Goal: Task Accomplishment & Management: Complete application form

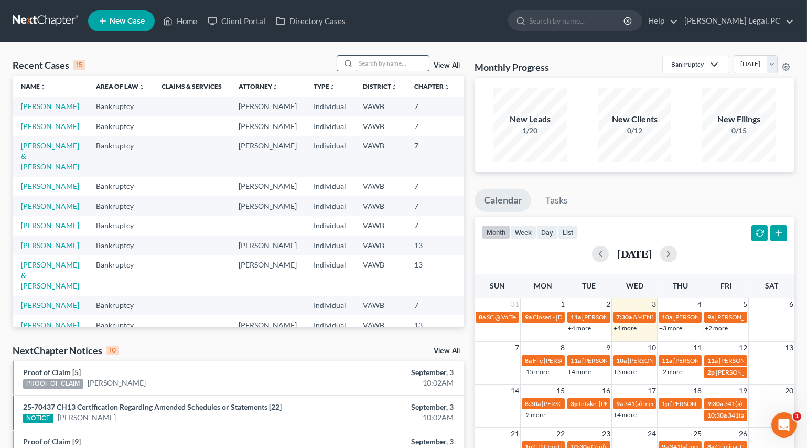
click at [370, 57] on input "search" at bounding box center [391, 63] width 73 height 15
type input "[PERSON_NAME]"
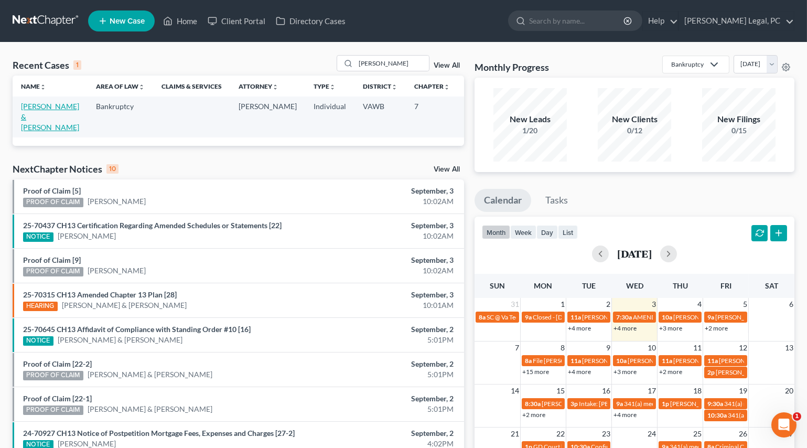
click at [31, 124] on link "[PERSON_NAME] & [PERSON_NAME]" at bounding box center [50, 117] width 58 height 30
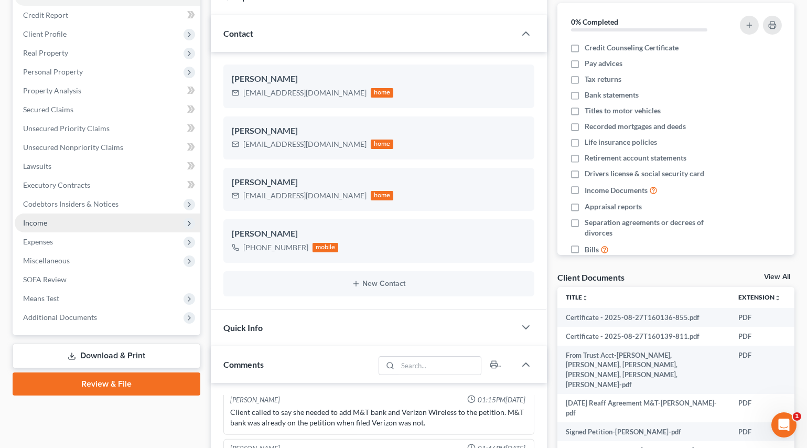
scroll to position [143, 0]
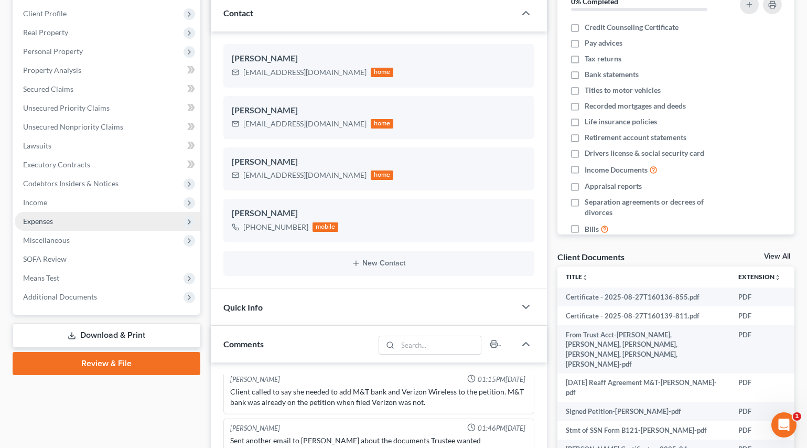
click at [40, 222] on span "Expenses" at bounding box center [38, 221] width 30 height 9
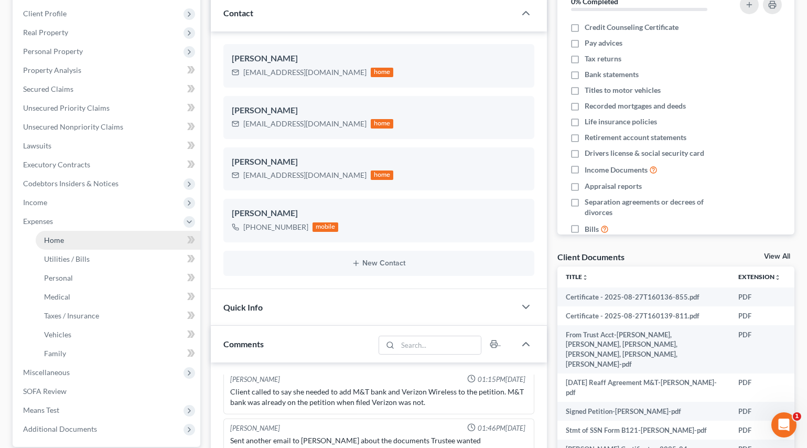
click at [53, 242] on span "Home" at bounding box center [54, 239] width 20 height 9
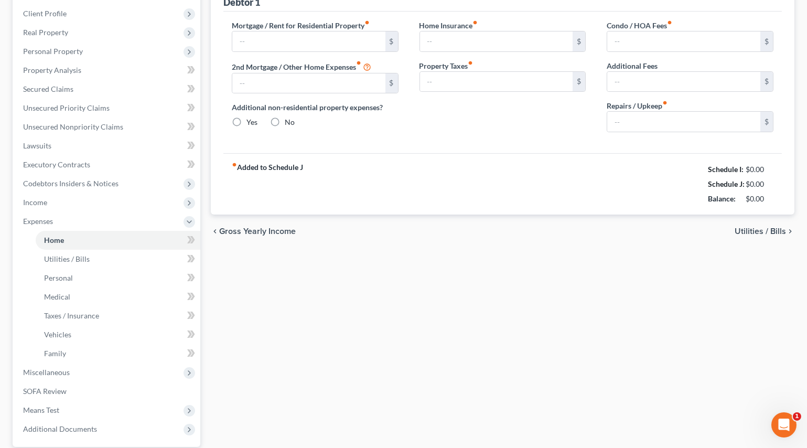
scroll to position [33, 0]
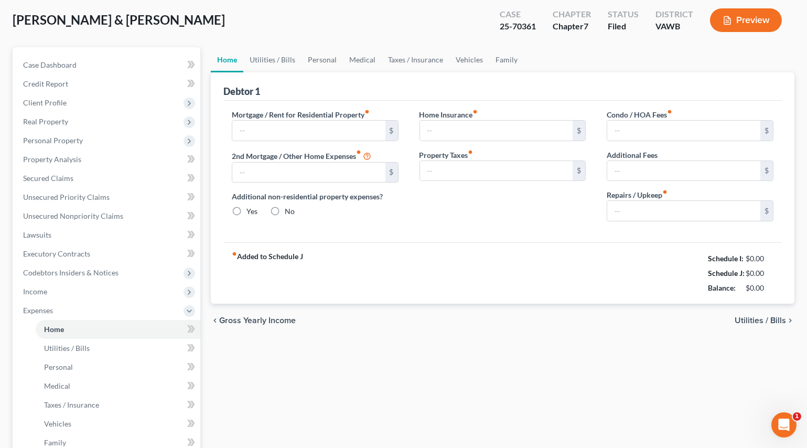
type input "1,286.00"
type input "0.00"
radio input "true"
type input "0.00"
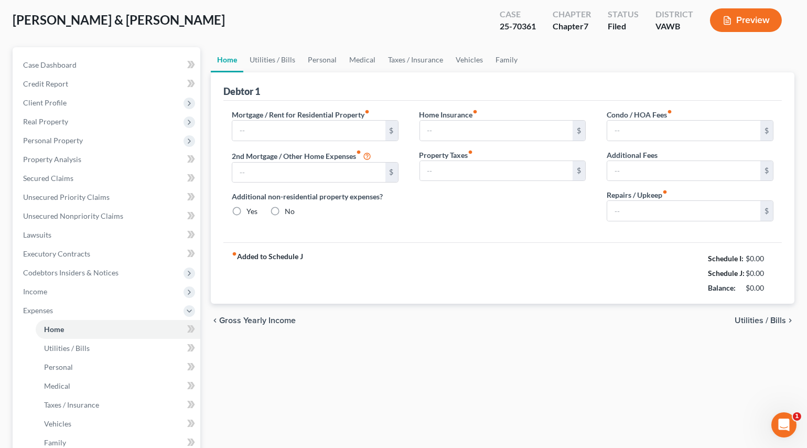
type input "0.00"
type input "100.00"
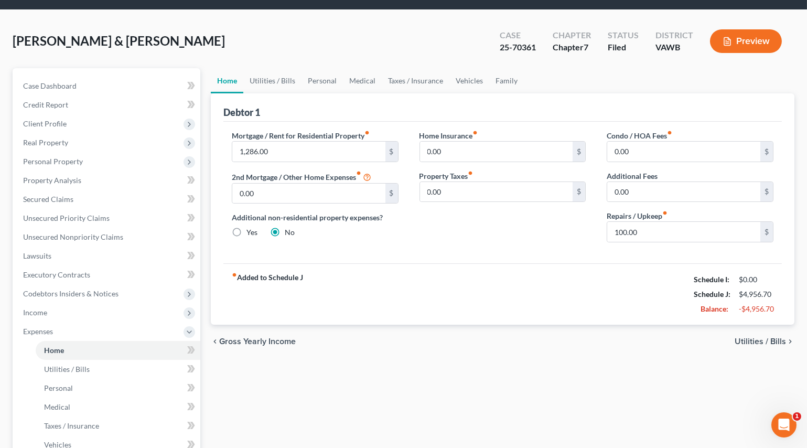
scroll to position [0, 0]
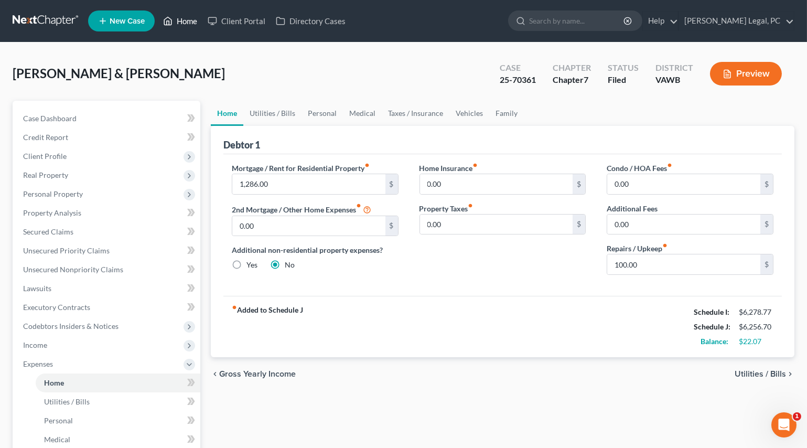
click at [193, 17] on link "Home" at bounding box center [180, 21] width 45 height 19
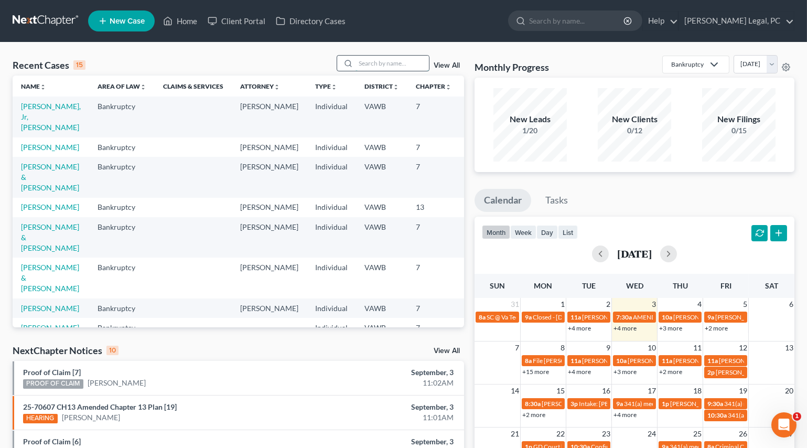
click at [384, 62] on input "search" at bounding box center [391, 63] width 73 height 15
type input "[PERSON_NAME]"
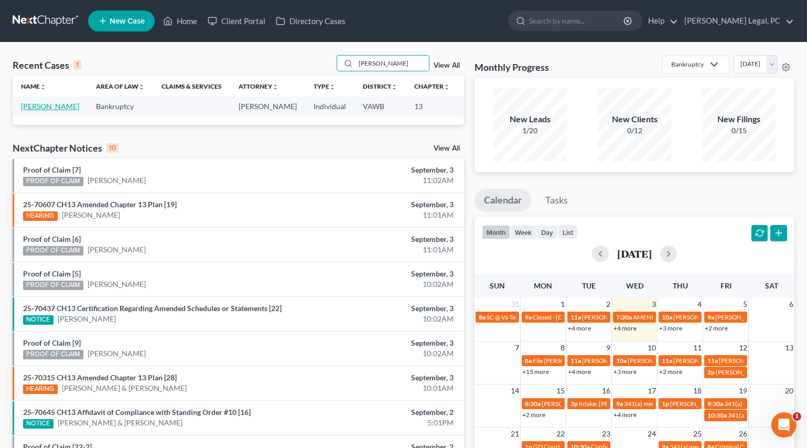
click at [23, 111] on link "[PERSON_NAME]" at bounding box center [50, 106] width 58 height 9
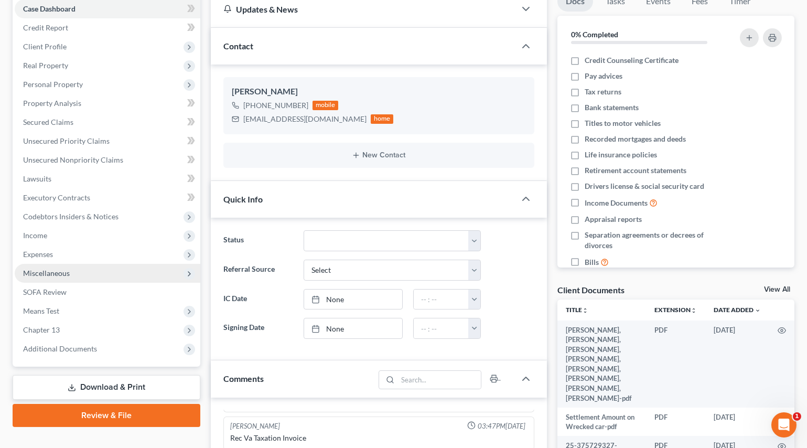
scroll to position [190, 0]
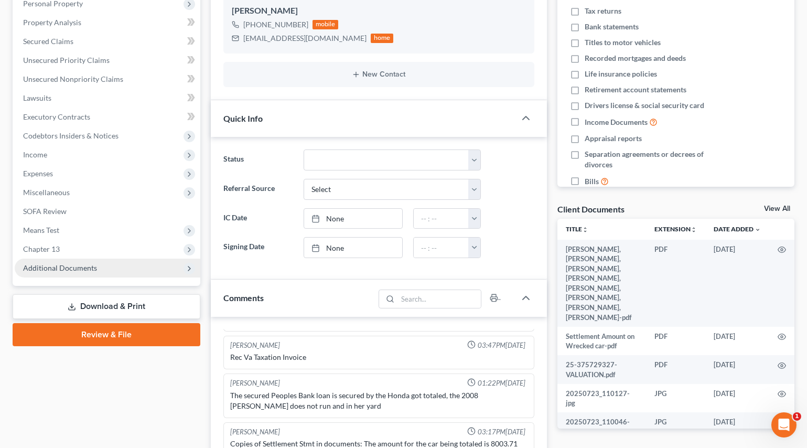
click at [55, 258] on span "Additional Documents" at bounding box center [108, 267] width 186 height 19
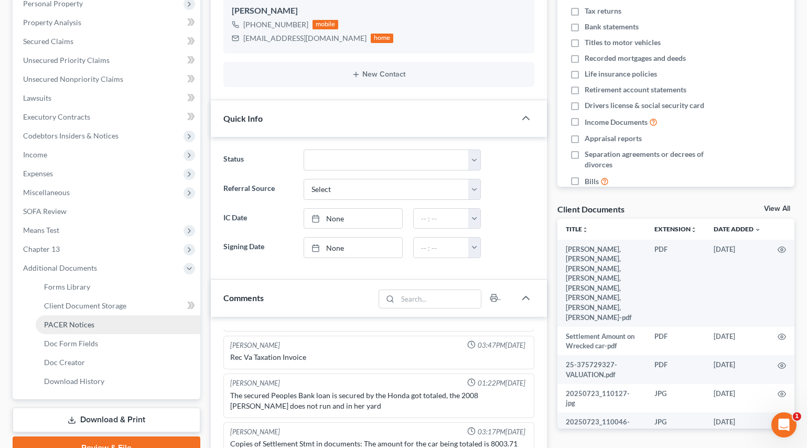
click at [77, 325] on span "PACER Notices" at bounding box center [69, 324] width 50 height 9
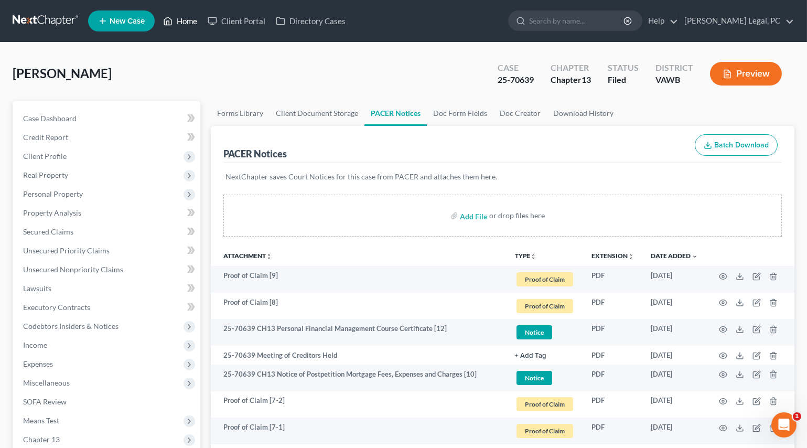
click at [184, 24] on link "Home" at bounding box center [180, 21] width 45 height 19
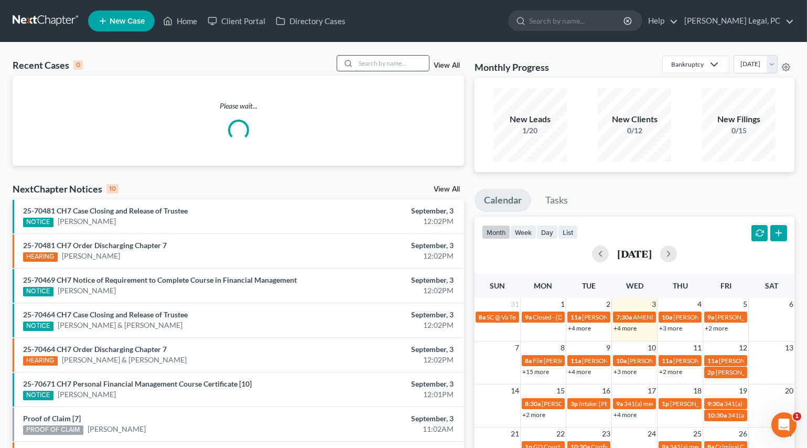
click at [373, 62] on input "search" at bounding box center [391, 63] width 73 height 15
type input "sink"
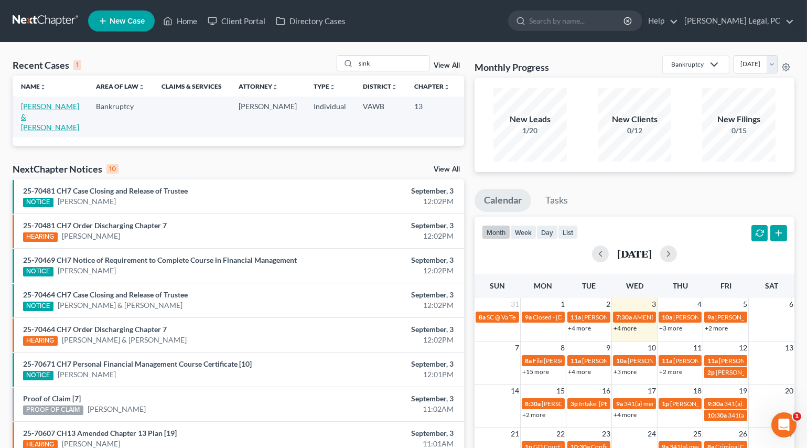
click at [43, 114] on link "[PERSON_NAME] & [PERSON_NAME]" at bounding box center [50, 117] width 58 height 30
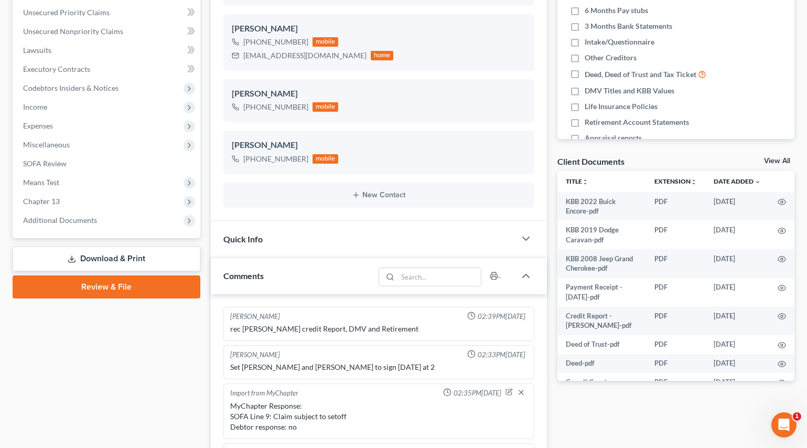
scroll to position [459, 0]
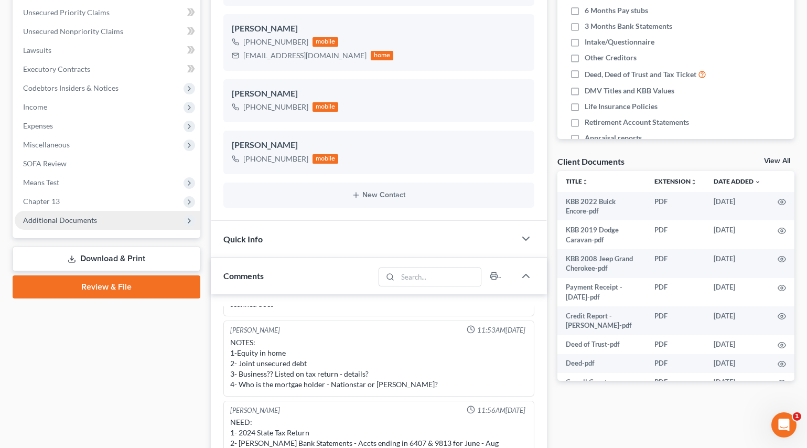
click at [48, 220] on span "Additional Documents" at bounding box center [60, 219] width 74 height 9
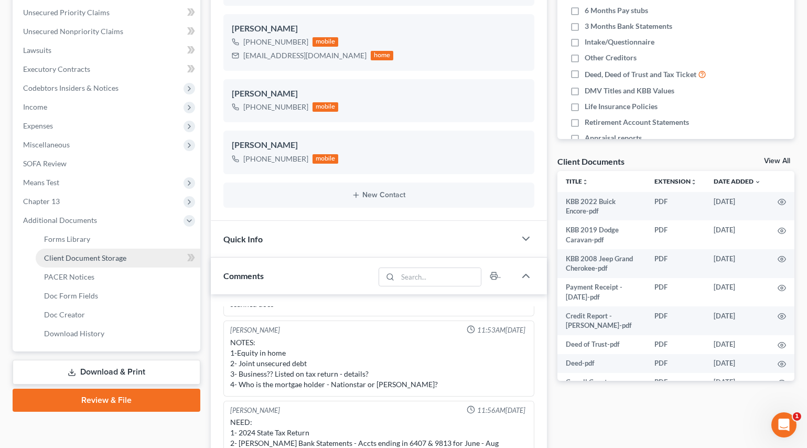
click at [66, 256] on span "Client Document Storage" at bounding box center [85, 257] width 82 height 9
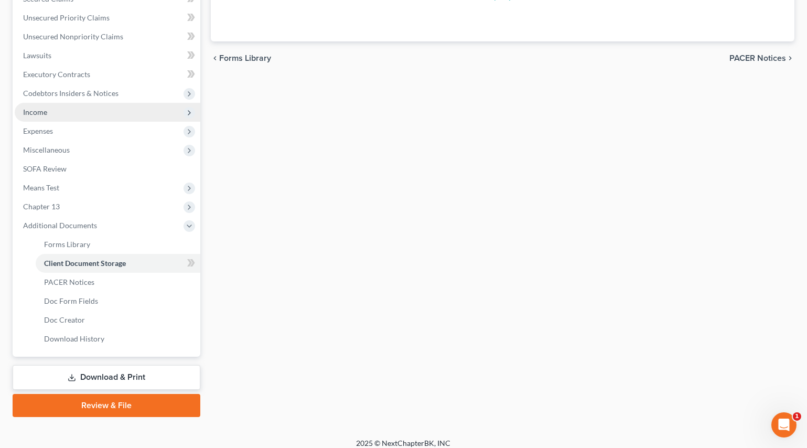
scroll to position [168, 0]
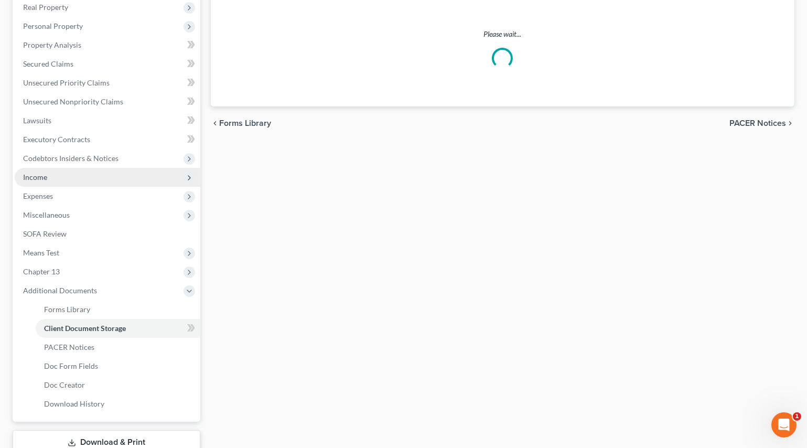
select select "0"
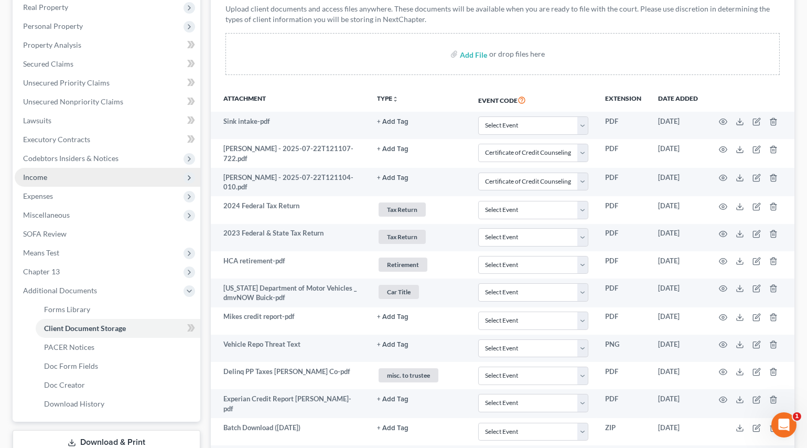
scroll to position [0, 0]
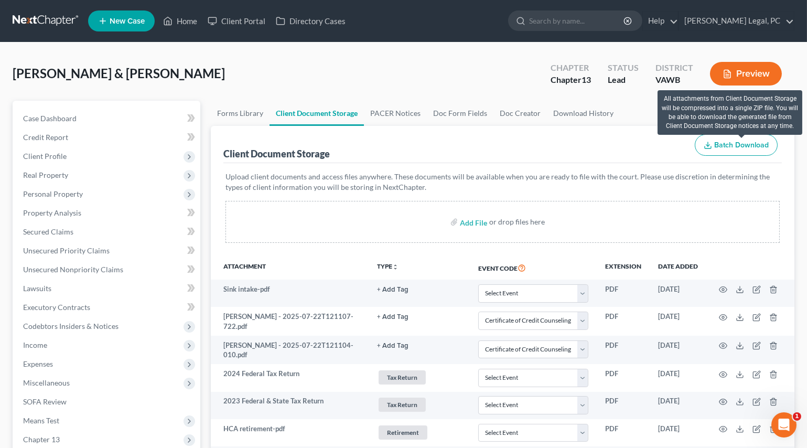
click at [731, 141] on span "Batch Download" at bounding box center [741, 145] width 55 height 9
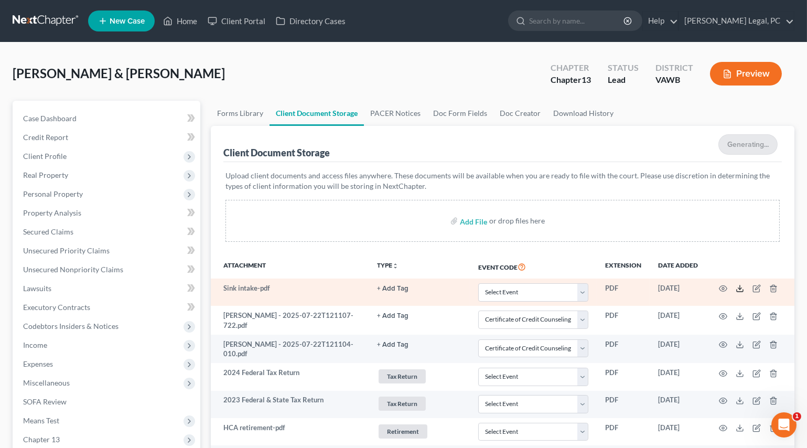
click at [737, 288] on icon at bounding box center [740, 288] width 8 height 8
select select "0"
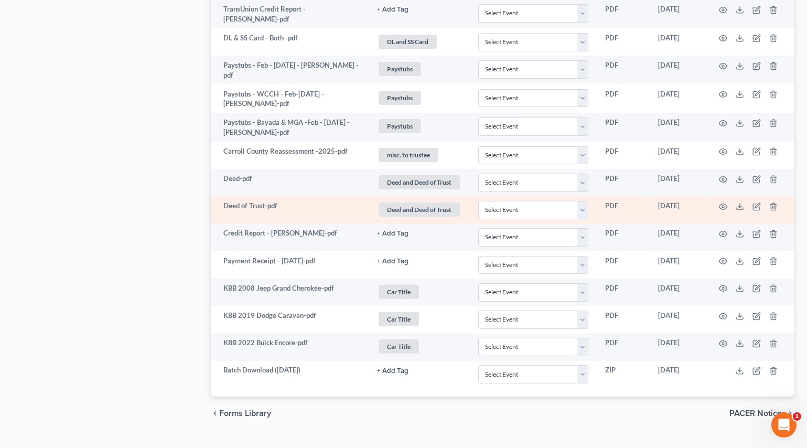
scroll to position [846, 0]
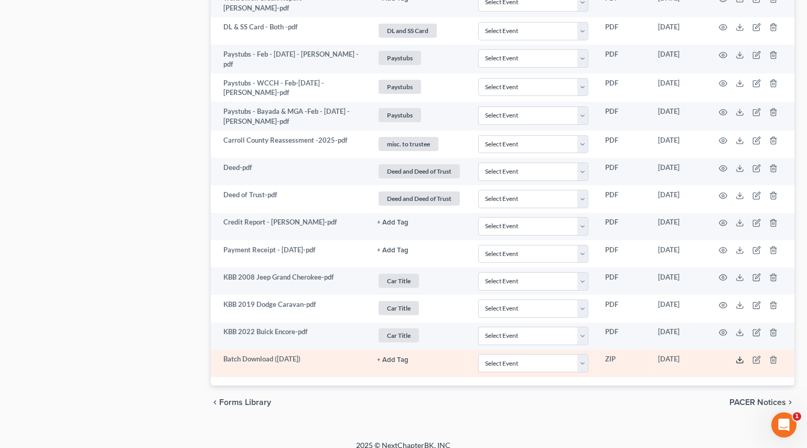
click at [739, 355] on icon at bounding box center [740, 359] width 8 height 8
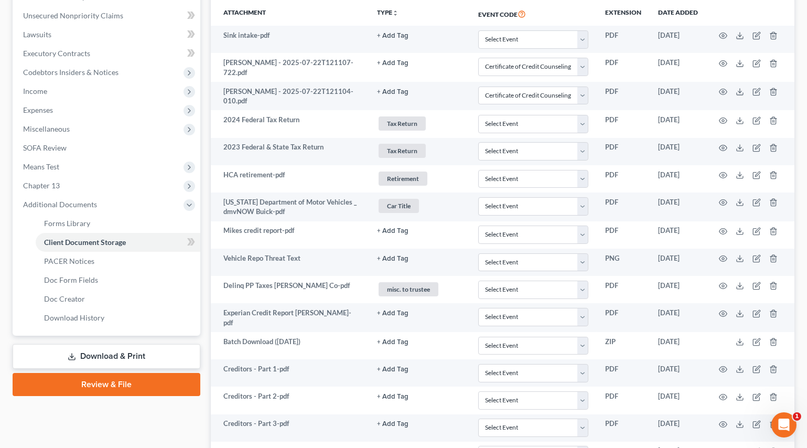
scroll to position [83, 0]
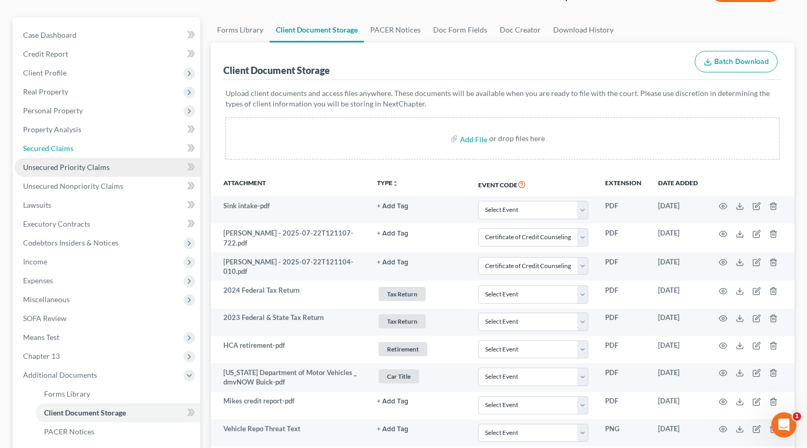
drag, startPoint x: 44, startPoint y: 147, endPoint x: 94, endPoint y: 158, distance: 51.5
click at [44, 147] on span "Secured Claims" at bounding box center [48, 148] width 50 height 9
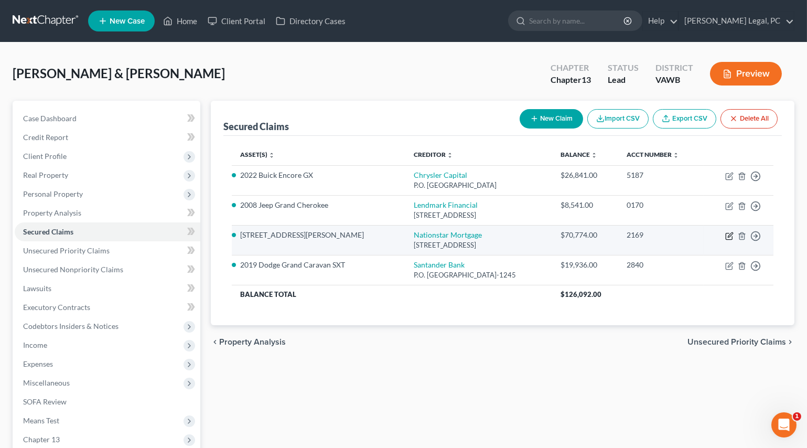
click at [726, 238] on icon "button" at bounding box center [729, 236] width 6 height 6
select select "45"
select select "3"
select select "2"
select select "4"
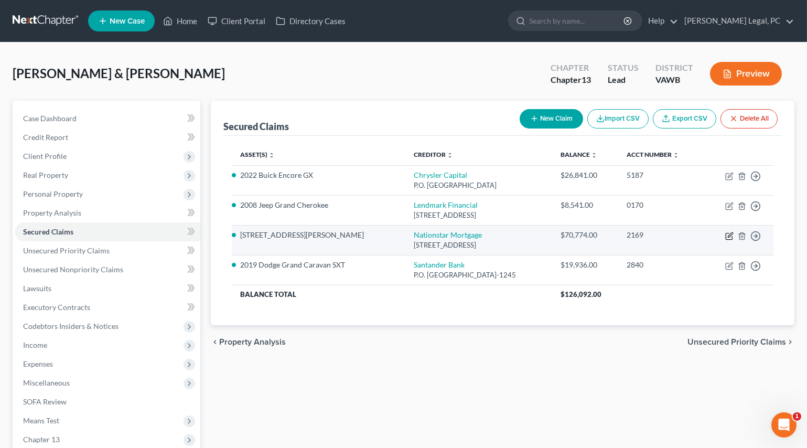
select select "2"
select select "0"
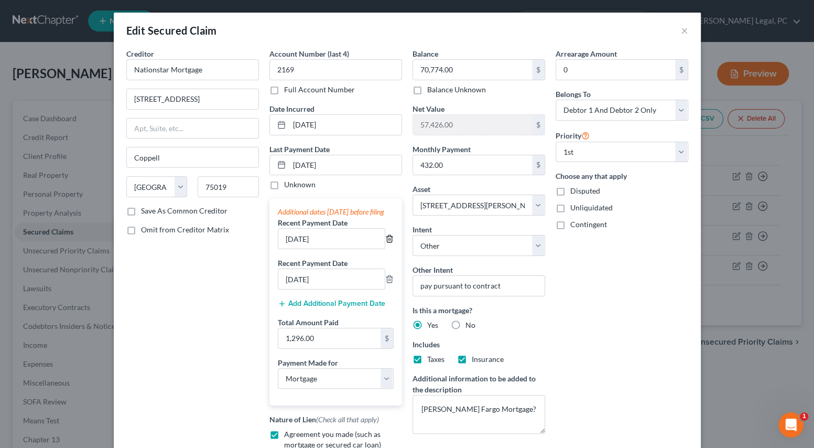
click at [385, 243] on icon "button" at bounding box center [389, 238] width 8 height 8
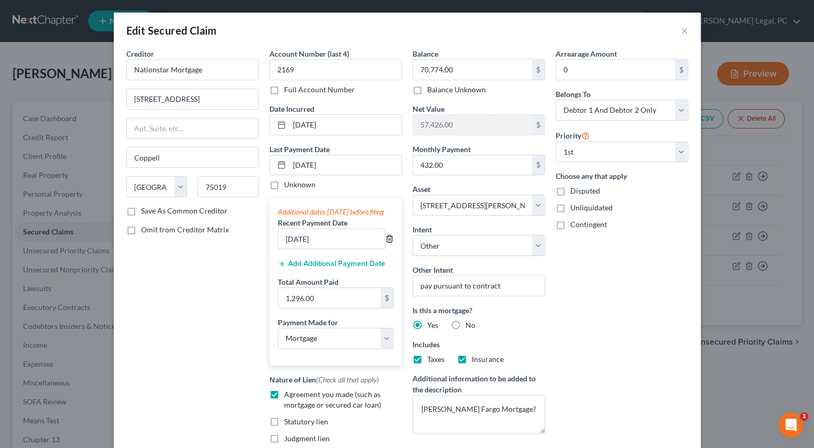
click at [385, 243] on icon "button" at bounding box center [389, 238] width 8 height 8
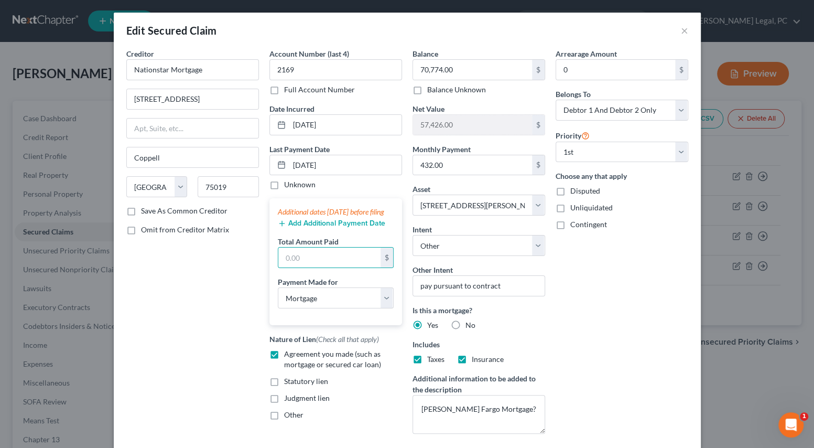
click at [244, 276] on div "Creditor * Nationstar Mortgage [STREET_ADDRESS] Coppell State [US_STATE] AK AR …" at bounding box center [192, 245] width 143 height 394
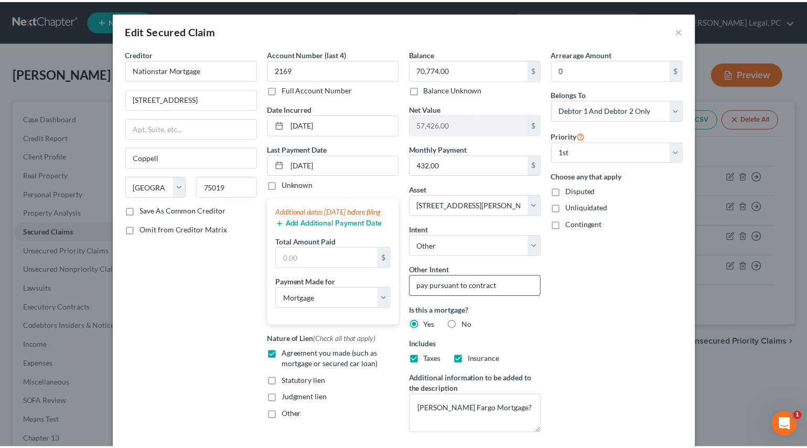
scroll to position [89, 0]
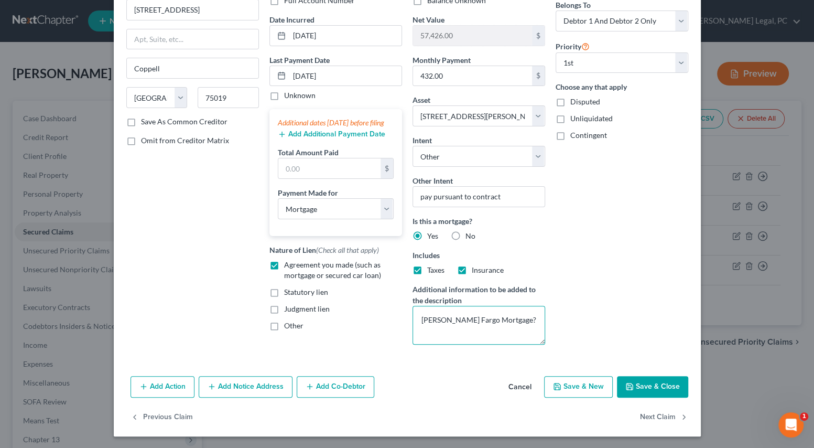
drag, startPoint x: 494, startPoint y: 320, endPoint x: 372, endPoint y: 315, distance: 122.3
click at [372, 315] on div "Creditor * Nationstar Mortgage [STREET_ADDRESS] Coppell State [US_STATE] AK AR …" at bounding box center [407, 156] width 573 height 394
click at [647, 380] on button "Save & Close" at bounding box center [652, 387] width 71 height 22
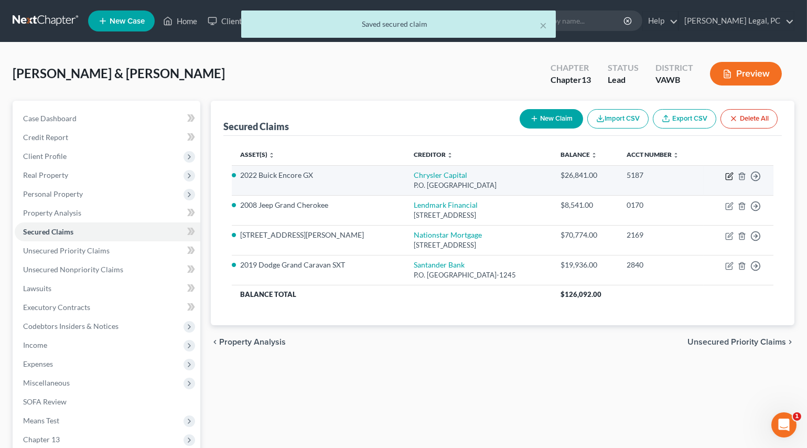
click at [731, 172] on icon "button" at bounding box center [730, 174] width 5 height 5
select select "45"
select select "0"
select select "3"
select select "4"
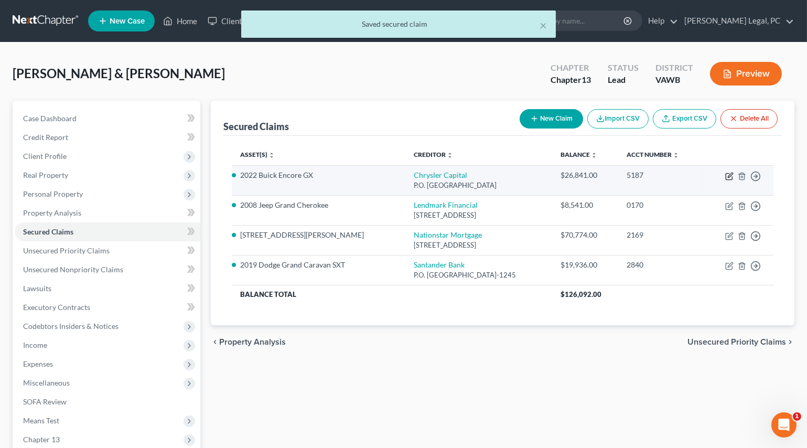
select select "2"
select select "1"
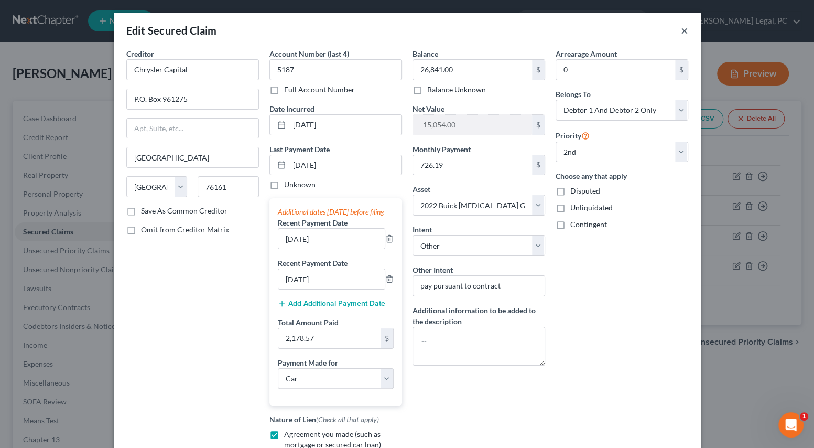
click at [681, 29] on button "×" at bounding box center [684, 30] width 7 height 13
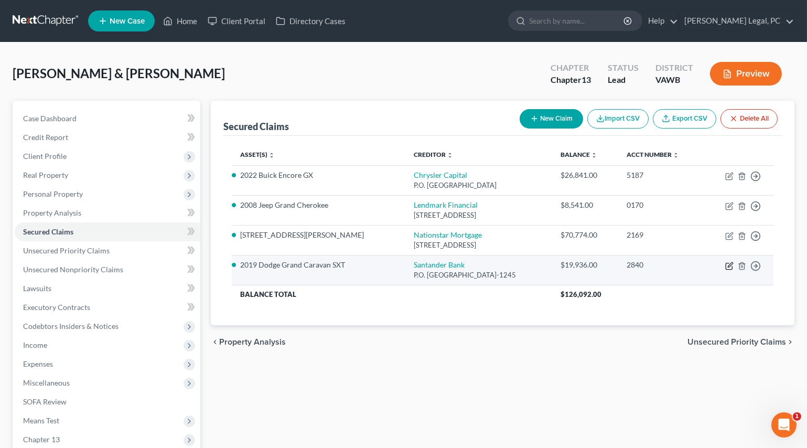
click at [729, 265] on icon "button" at bounding box center [729, 266] width 8 height 8
select select "45"
select select "4"
select select "2"
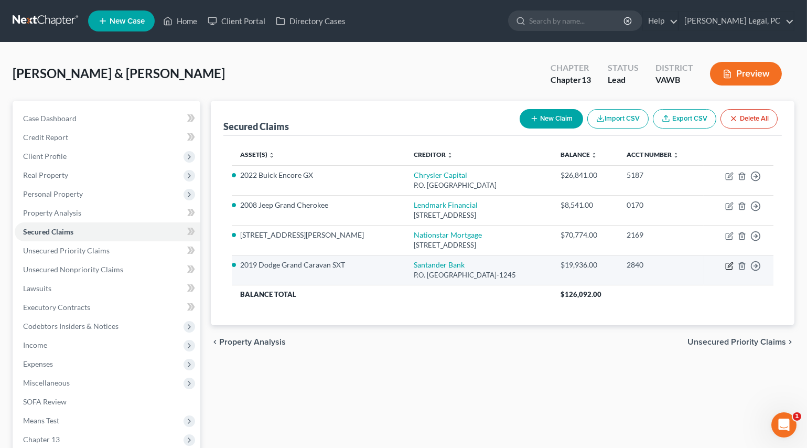
select select "2"
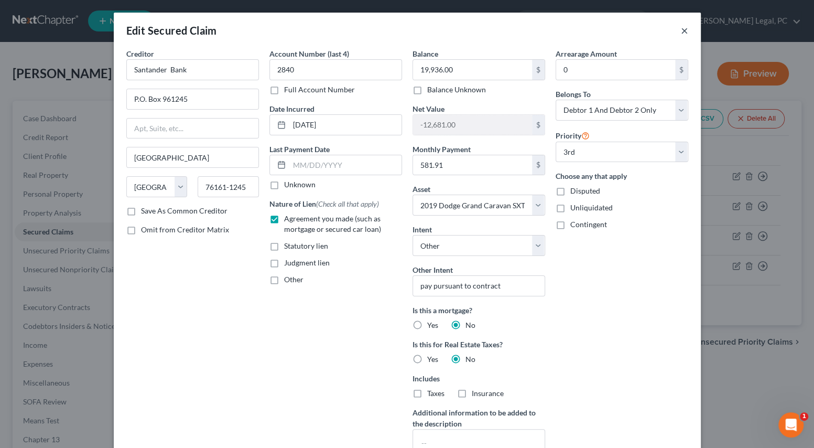
click at [683, 31] on button "×" at bounding box center [684, 30] width 7 height 13
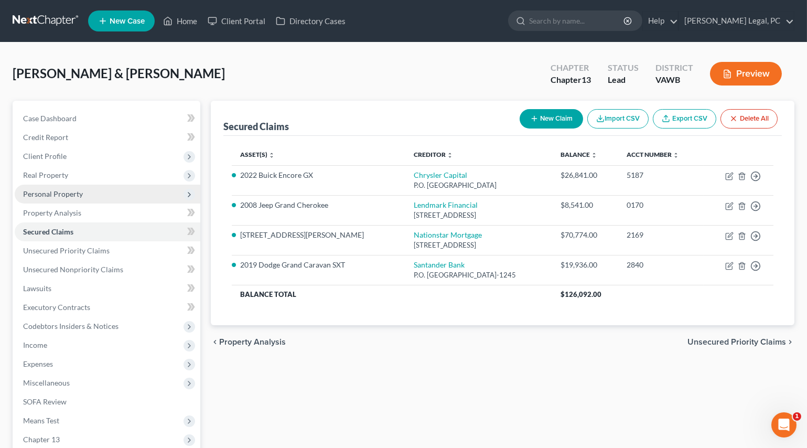
click at [52, 194] on span "Personal Property" at bounding box center [53, 193] width 60 height 9
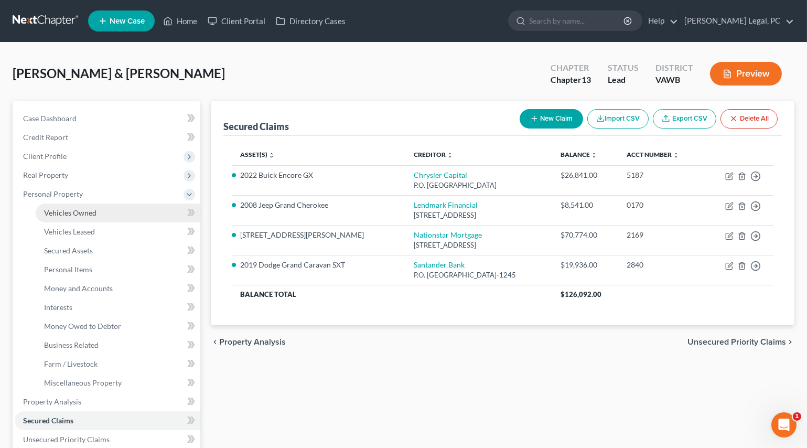
click at [68, 214] on span "Vehicles Owned" at bounding box center [70, 212] width 52 height 9
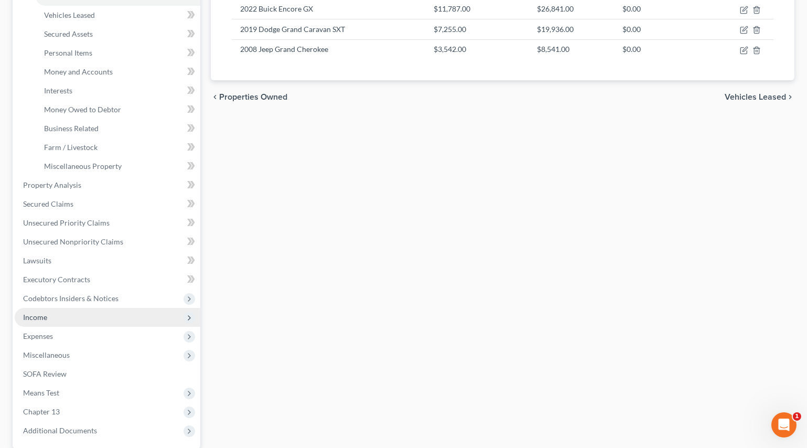
scroll to position [238, 0]
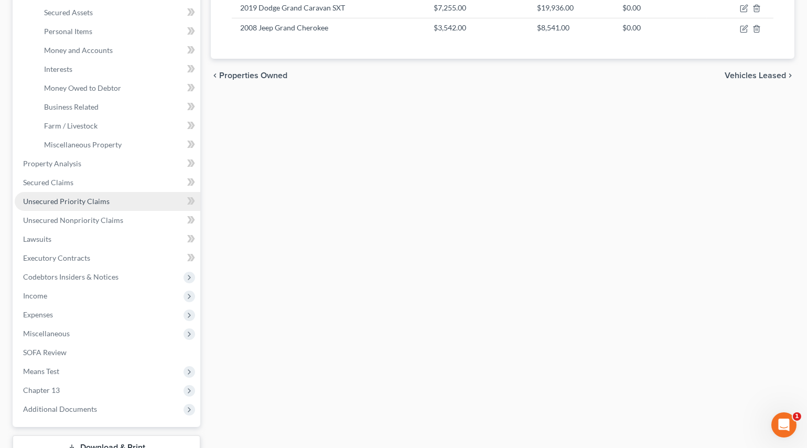
click at [52, 193] on link "Unsecured Priority Claims" at bounding box center [108, 201] width 186 height 19
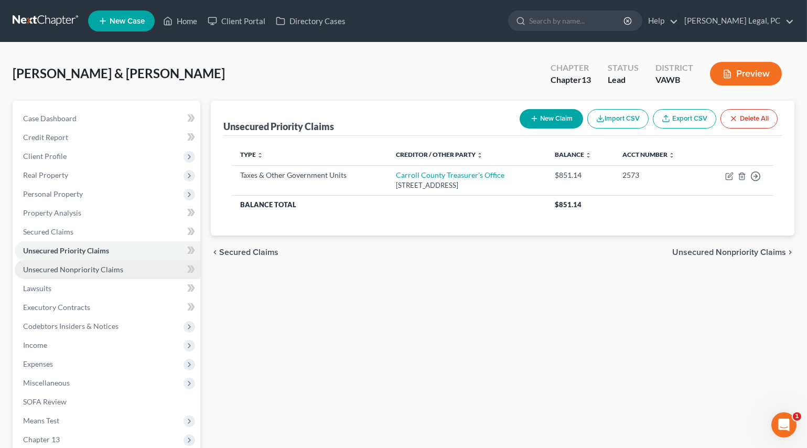
click at [115, 262] on link "Unsecured Nonpriority Claims" at bounding box center [108, 269] width 186 height 19
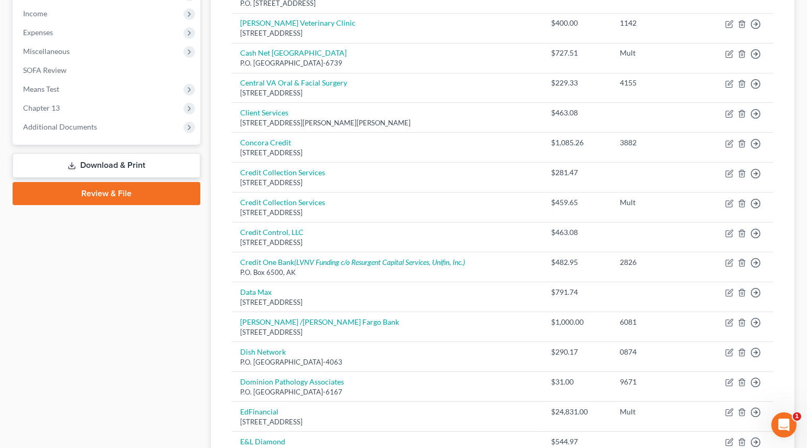
scroll to position [141, 0]
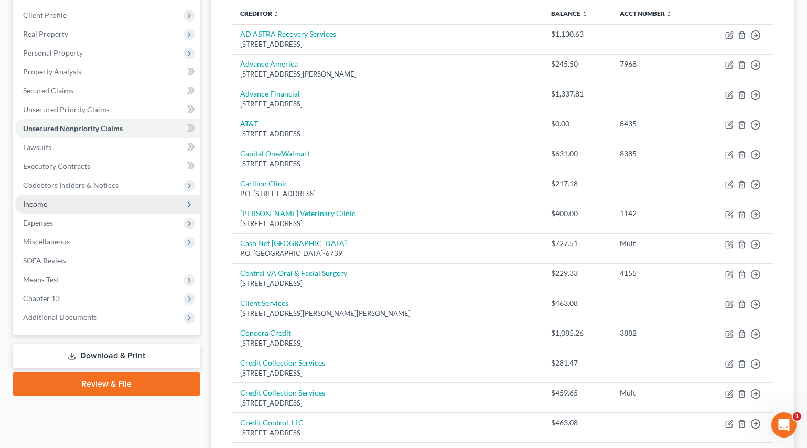
click at [40, 208] on span "Income" at bounding box center [108, 204] width 186 height 19
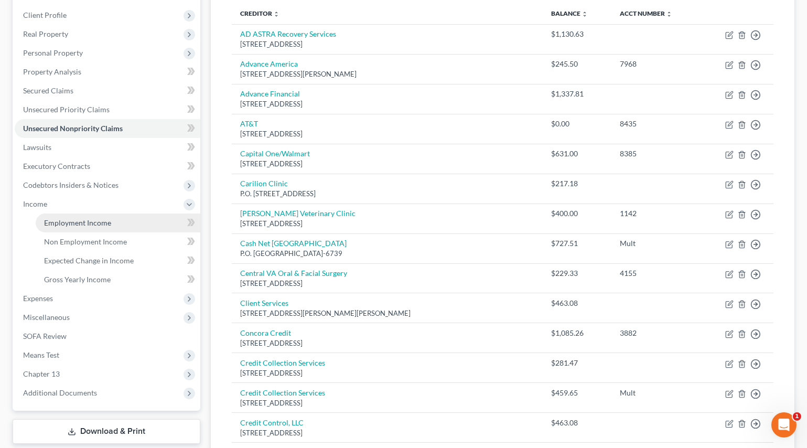
click at [52, 220] on span "Employment Income" at bounding box center [77, 222] width 67 height 9
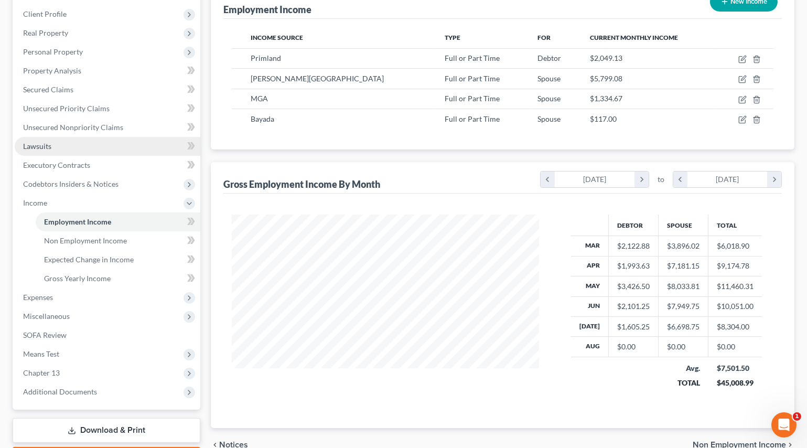
scroll to position [143, 0]
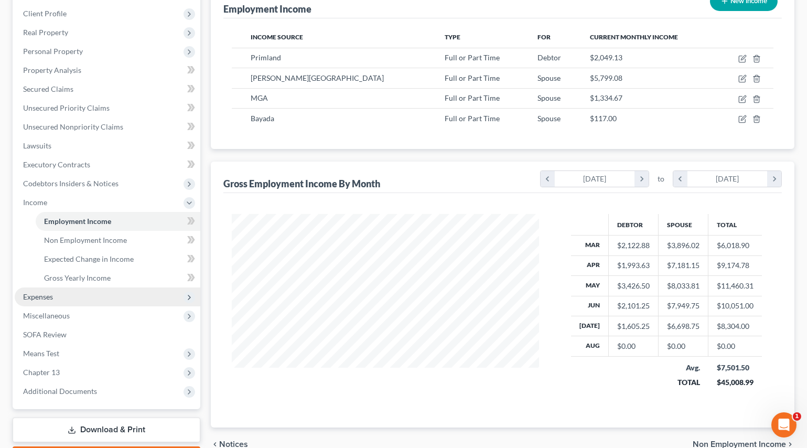
click at [49, 293] on span "Expenses" at bounding box center [38, 296] width 30 height 9
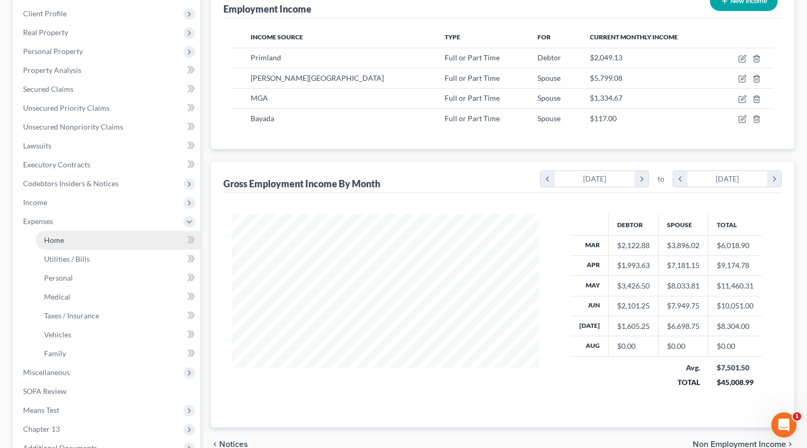
click at [65, 236] on link "Home" at bounding box center [118, 240] width 165 height 19
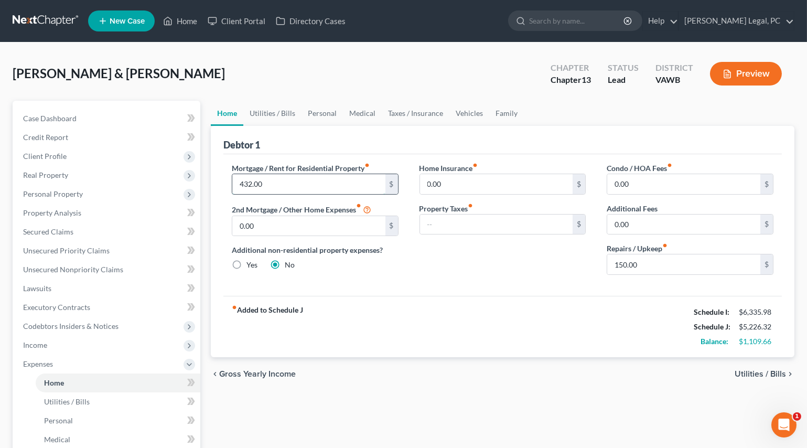
click at [278, 184] on input "432.00" at bounding box center [308, 184] width 153 height 20
click at [430, 290] on div "Mortgage / Rent for Residential Property fiber_manual_record $ 2nd Mortgage / O…" at bounding box center [502, 225] width 558 height 142
click at [269, 115] on link "Utilities / Bills" at bounding box center [272, 113] width 58 height 25
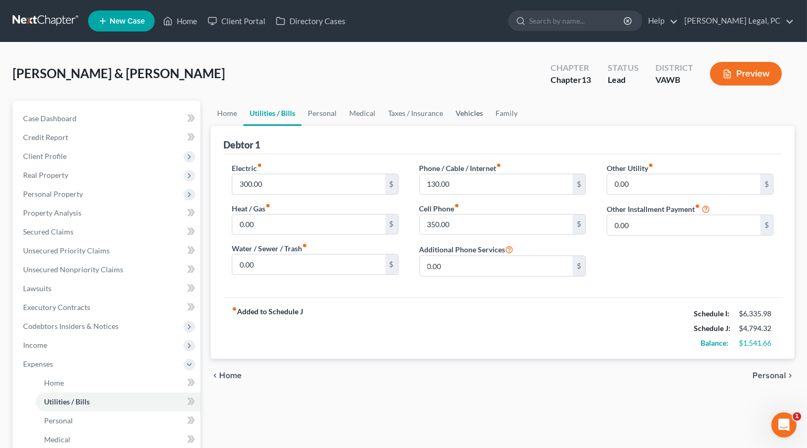
click at [478, 111] on link "Vehicles" at bounding box center [469, 113] width 40 height 25
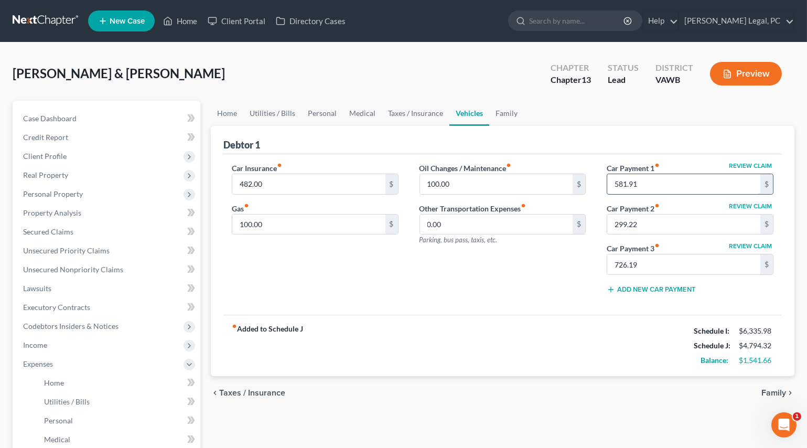
click at [656, 183] on input "581.91" at bounding box center [683, 184] width 153 height 20
click at [661, 225] on input "299.22" at bounding box center [683, 224] width 153 height 20
click at [653, 264] on input "726.19" at bounding box center [683, 264] width 153 height 20
click at [498, 265] on div "Oil Changes / Maintenance fiber_manual_record 100.00 $ Other Transportation Exp…" at bounding box center [503, 232] width 188 height 139
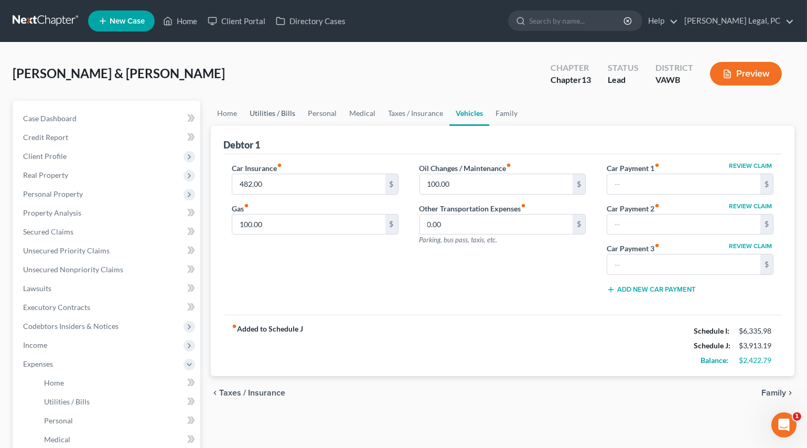
click at [270, 113] on link "Utilities / Bills" at bounding box center [272, 113] width 58 height 25
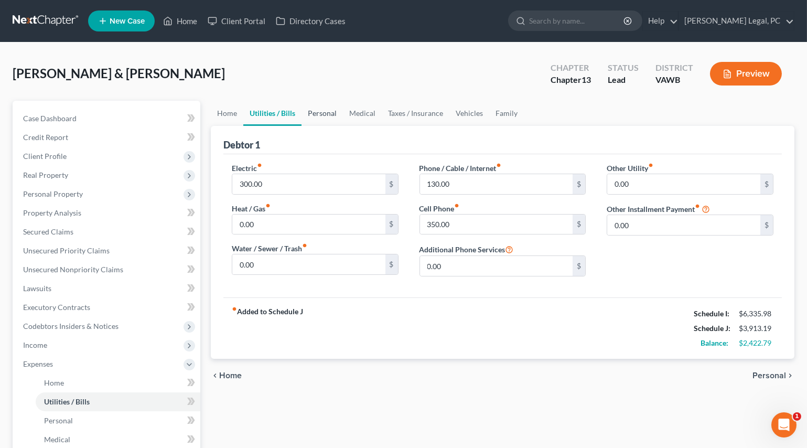
click at [316, 116] on link "Personal" at bounding box center [321, 113] width 41 height 25
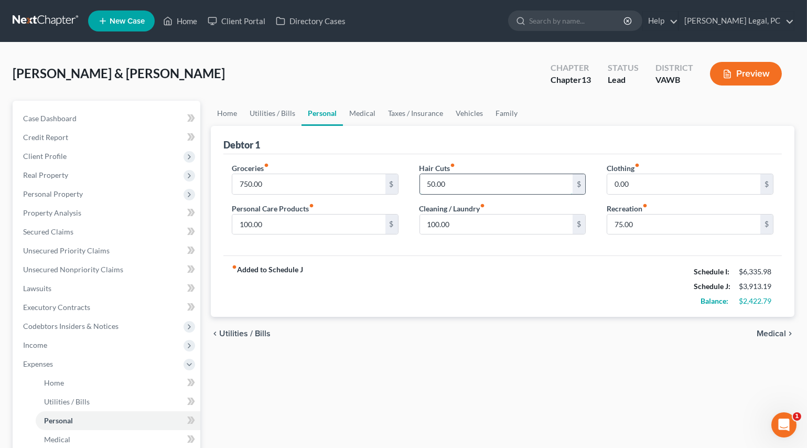
click at [471, 185] on input "50.00" at bounding box center [496, 184] width 153 height 20
click at [651, 187] on input "0.00" at bounding box center [683, 184] width 153 height 20
type input "200"
click at [273, 226] on input "100.00" at bounding box center [308, 224] width 153 height 20
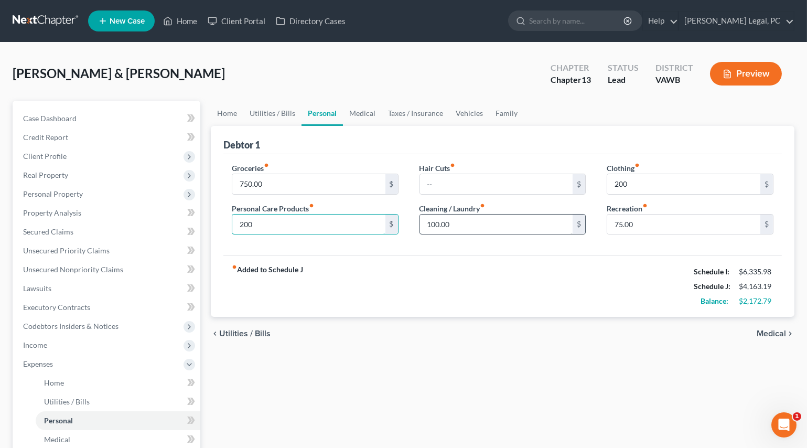
type input "200"
click at [469, 228] on input "100.00" at bounding box center [496, 224] width 153 height 20
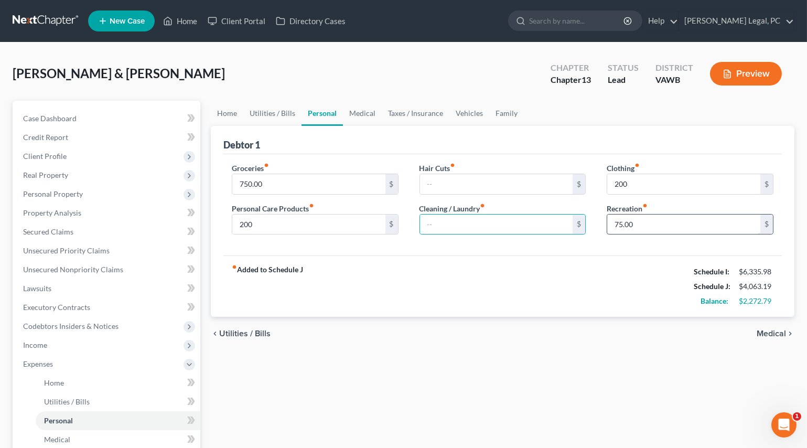
click at [646, 228] on input "75.00" at bounding box center [683, 224] width 153 height 20
type input "150"
click at [604, 253] on div "Groceries fiber_manual_record 750.00 $ Personal Care Products fiber_manual_reco…" at bounding box center [502, 205] width 558 height 102
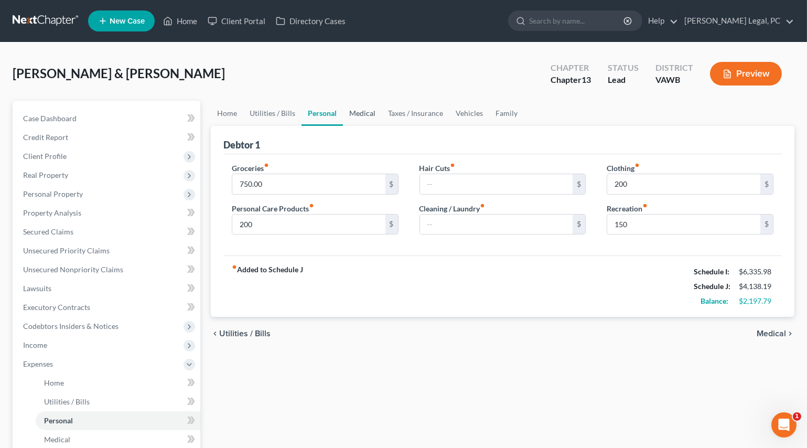
click at [364, 118] on link "Medical" at bounding box center [362, 113] width 39 height 25
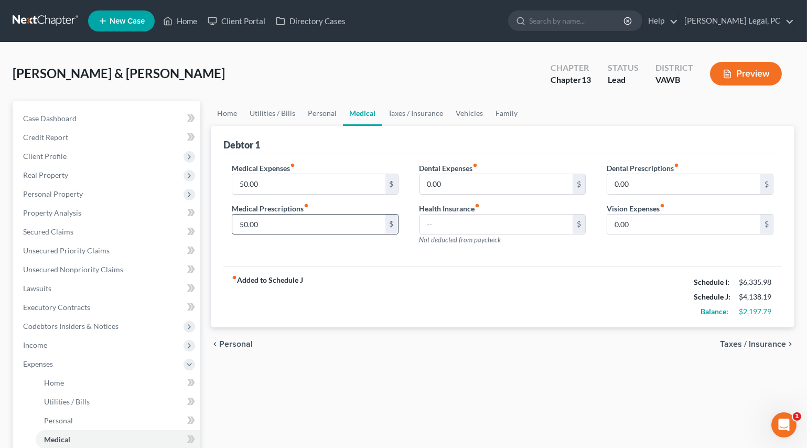
click at [288, 219] on input "50.00" at bounding box center [308, 224] width 153 height 20
click at [268, 185] on input "50.00" at bounding box center [308, 184] width 153 height 20
type input "200"
drag, startPoint x: 395, startPoint y: 113, endPoint x: 463, endPoint y: 117, distance: 68.3
click at [395, 113] on link "Taxes / Insurance" at bounding box center [416, 113] width 68 height 25
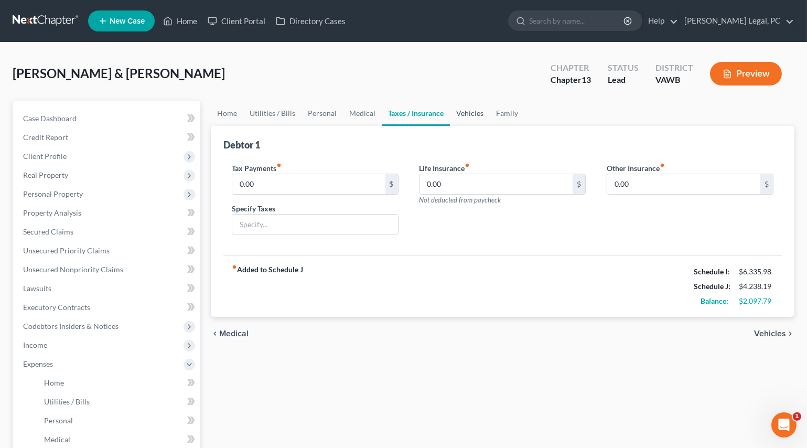
click at [466, 115] on link "Vehicles" at bounding box center [470, 113] width 40 height 25
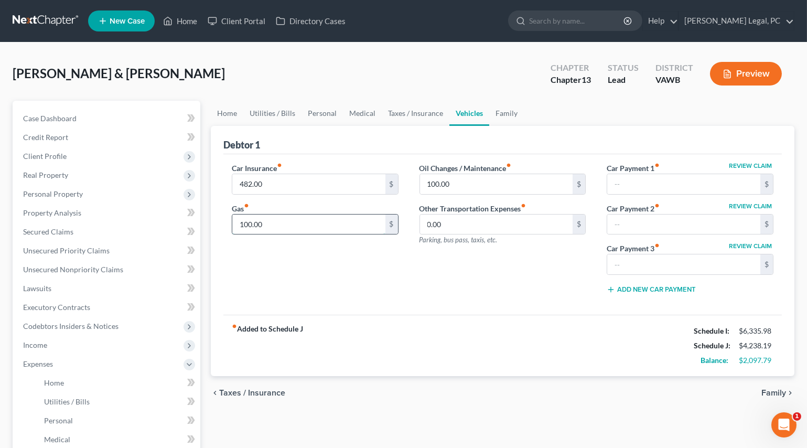
click at [294, 218] on input "100.00" at bounding box center [308, 224] width 153 height 20
type input "400"
click at [427, 287] on div "Oil Changes / Maintenance fiber_manual_record 100.00 $ Other Transportation Exp…" at bounding box center [503, 232] width 188 height 139
click at [518, 114] on link "Family" at bounding box center [506, 113] width 35 height 25
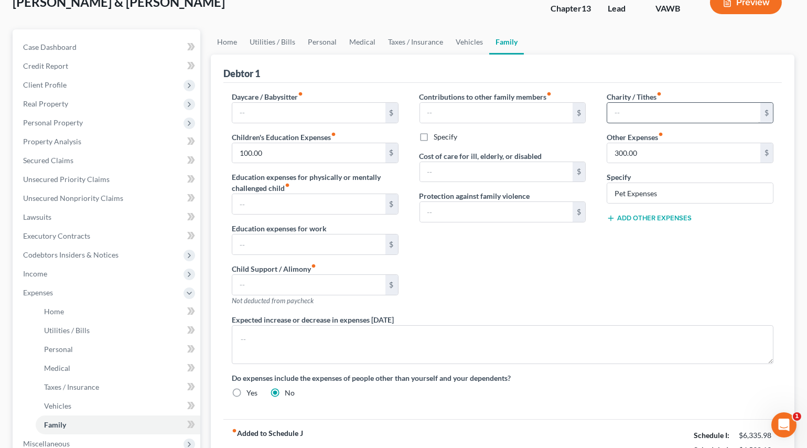
scroll to position [47, 0]
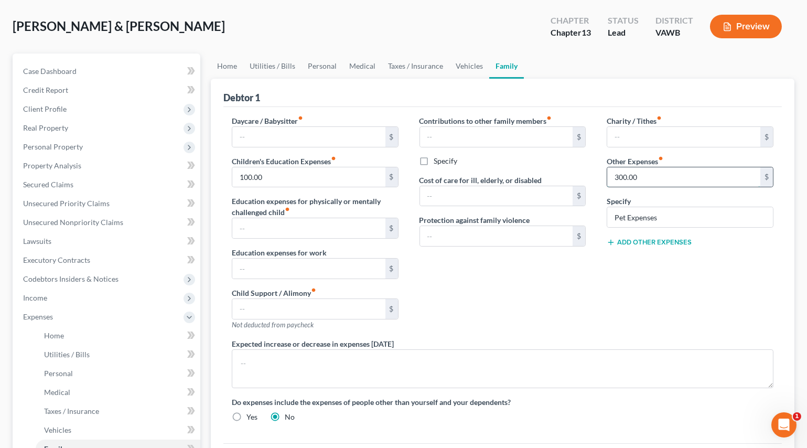
click at [651, 175] on input "300.00" at bounding box center [683, 177] width 153 height 20
type input "200"
click at [613, 255] on div "Charity / Tithes fiber_manual_record $ Other Expenses fiber_manual_record 200 $…" at bounding box center [690, 226] width 188 height 223
click at [631, 241] on button "Add Other Expenses" at bounding box center [649, 242] width 85 height 8
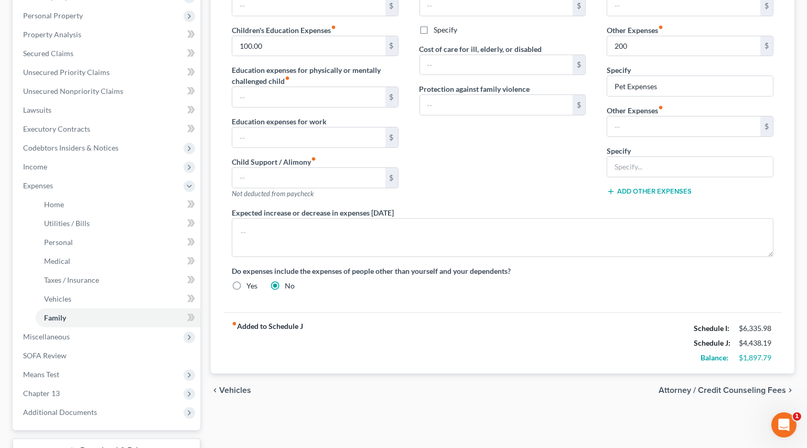
scroll to position [238, 0]
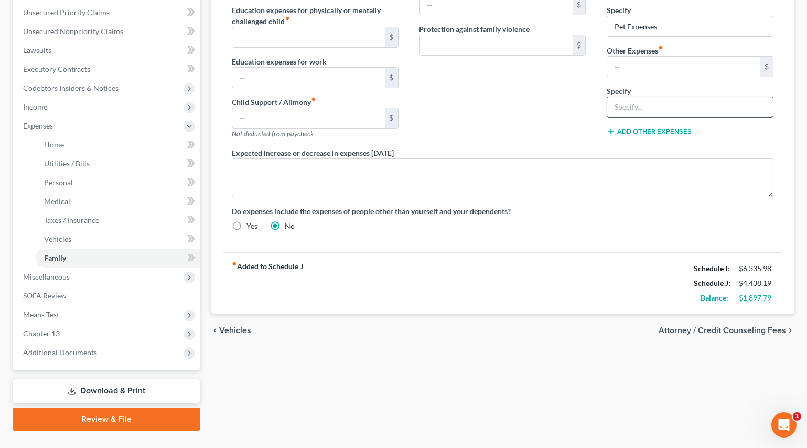
click at [623, 110] on input "text" at bounding box center [690, 107] width 166 height 20
type input "Misc. emergency expenses"
click at [633, 69] on input "text" at bounding box center [683, 67] width 153 height 20
type input "100"
click at [550, 110] on div "Contributions to other family members fiber_manual_record $ Specify Cost of car…" at bounding box center [503, 36] width 188 height 223
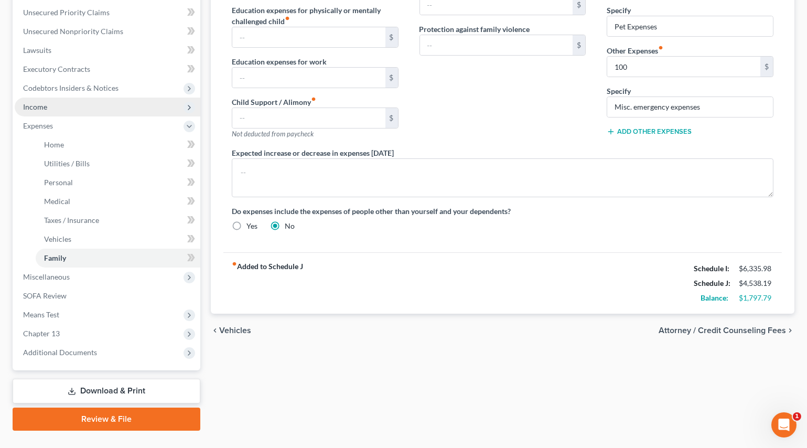
click at [42, 106] on span "Income" at bounding box center [35, 106] width 24 height 9
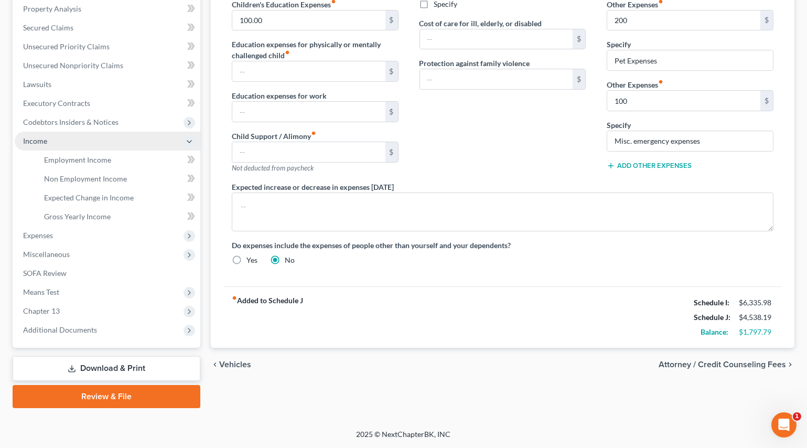
scroll to position [203, 0]
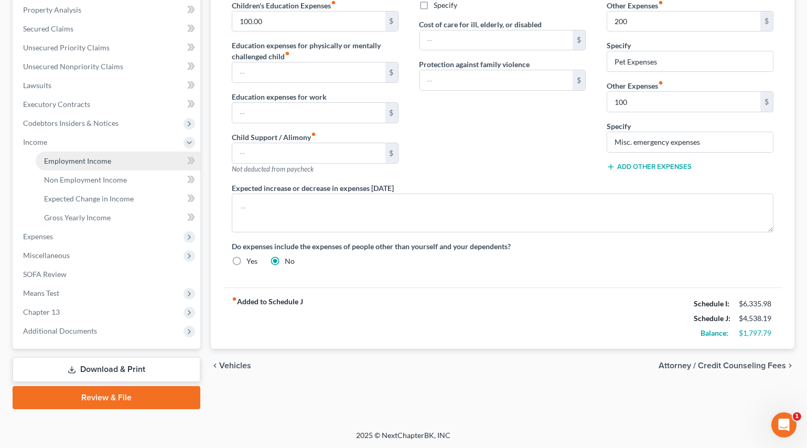
click at [73, 161] on span "Employment Income" at bounding box center [77, 160] width 67 height 9
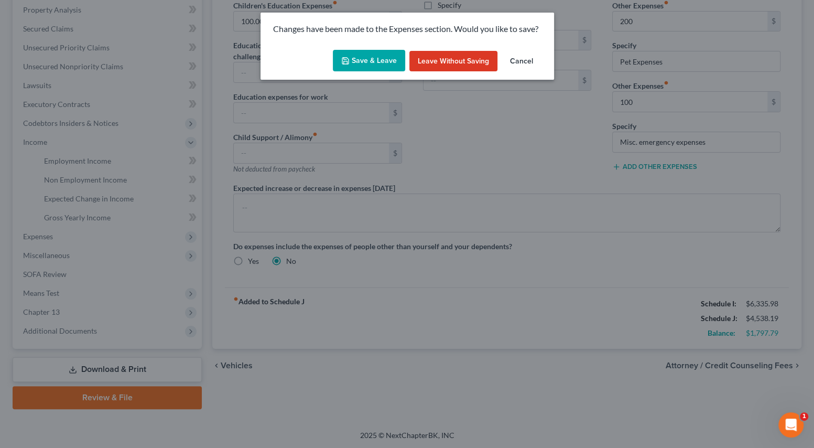
click at [377, 61] on button "Save & Leave" at bounding box center [369, 61] width 72 height 22
type input "200.00"
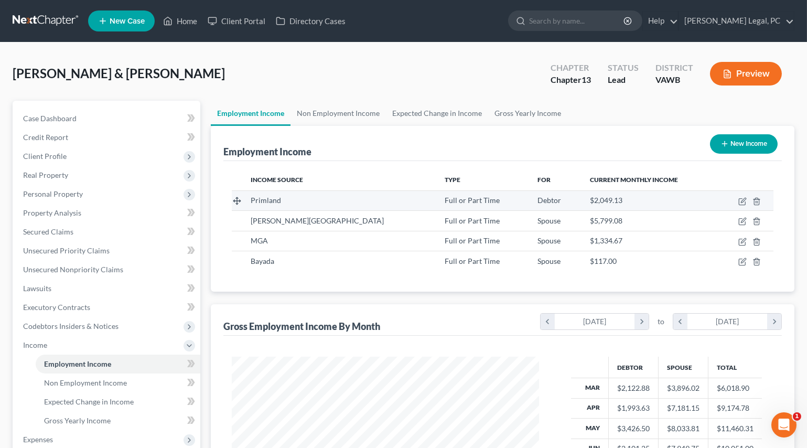
click at [740, 204] on td at bounding box center [745, 200] width 56 height 20
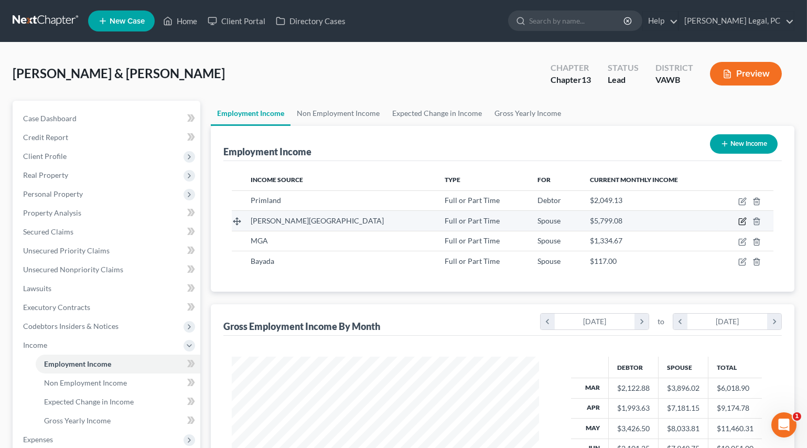
click at [740, 220] on icon "button" at bounding box center [742, 221] width 8 height 8
select select "0"
select select "48"
select select "2"
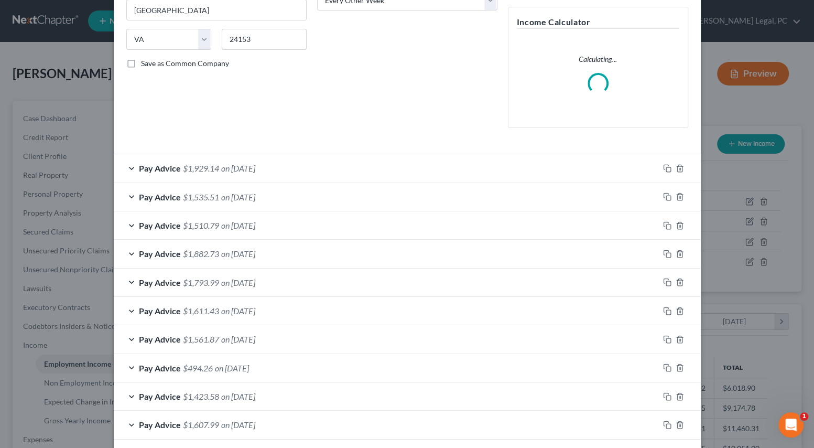
scroll to position [190, 0]
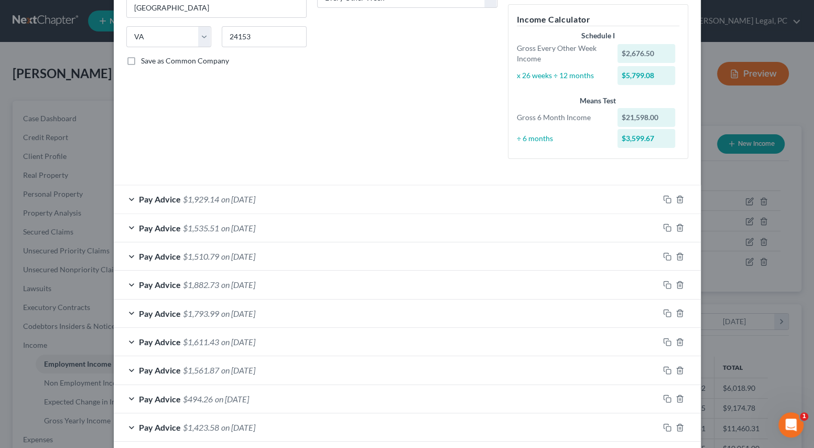
click at [246, 225] on span "on [DATE]" at bounding box center [238, 228] width 34 height 10
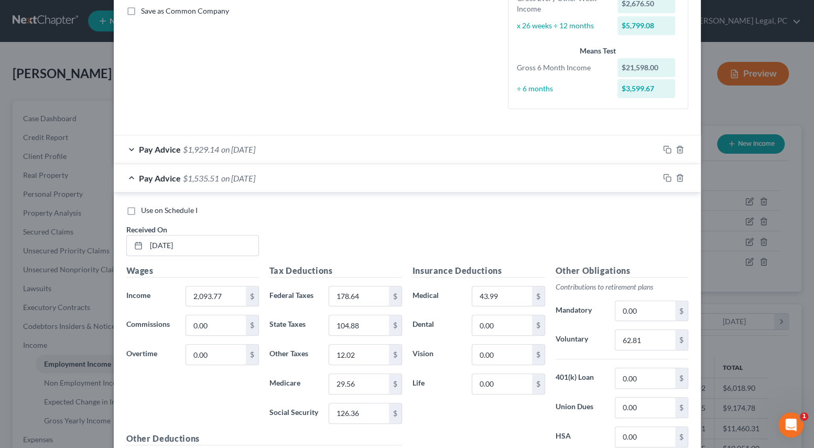
scroll to position [238, 0]
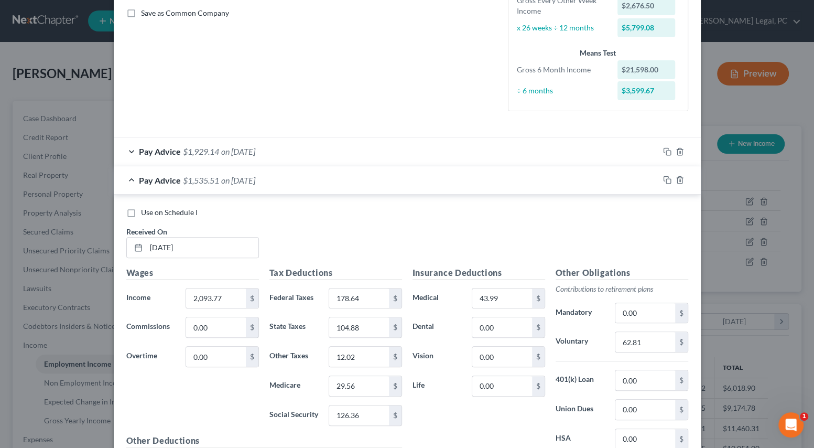
click at [141, 211] on label "Use on Schedule I" at bounding box center [169, 212] width 57 height 10
click at [145, 211] on input "Use on Schedule I" at bounding box center [148, 210] width 7 height 7
checkbox input "true"
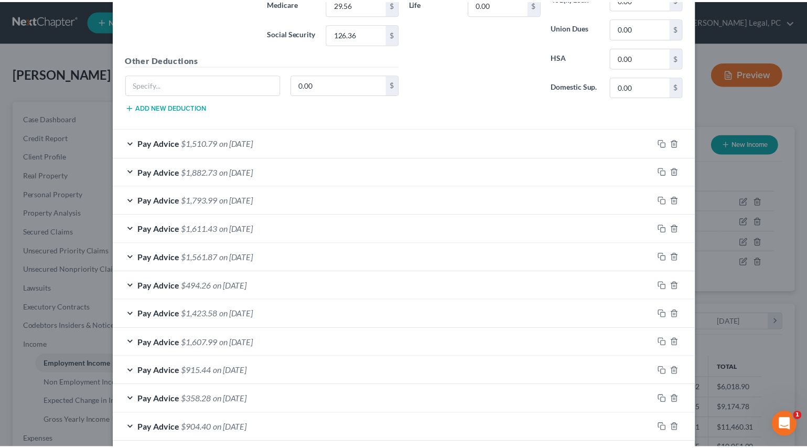
scroll to position [670, 0]
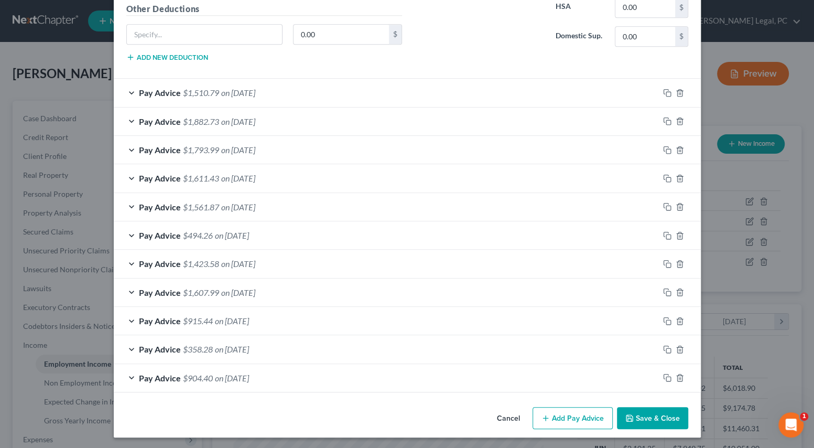
click at [654, 417] on button "Save & Close" at bounding box center [652, 418] width 71 height 22
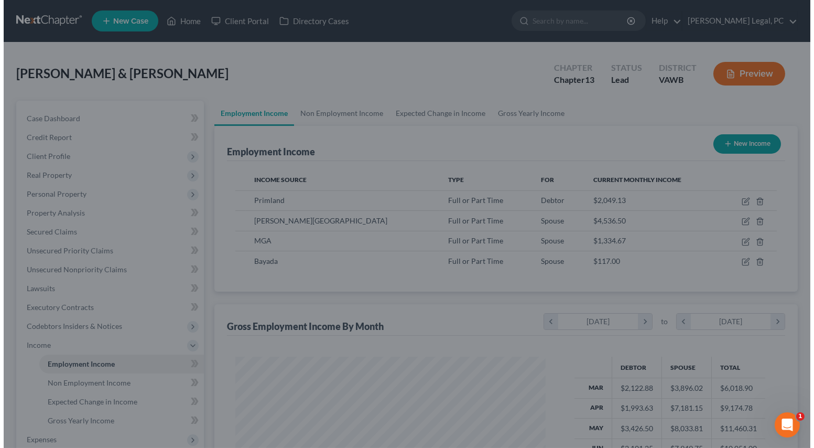
scroll to position [524096, 523955]
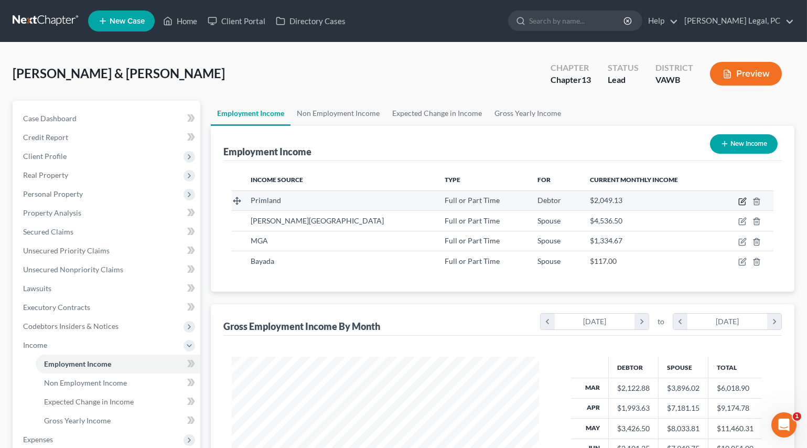
click at [740, 201] on icon "button" at bounding box center [742, 201] width 8 height 8
select select "0"
select select "48"
select select "2"
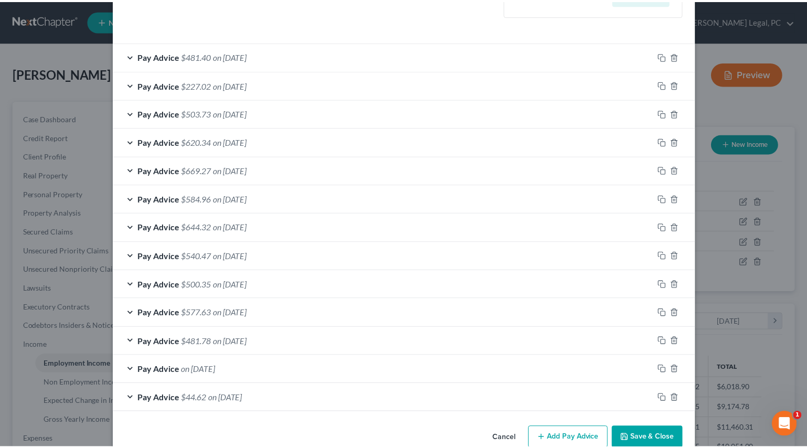
scroll to position [354, 0]
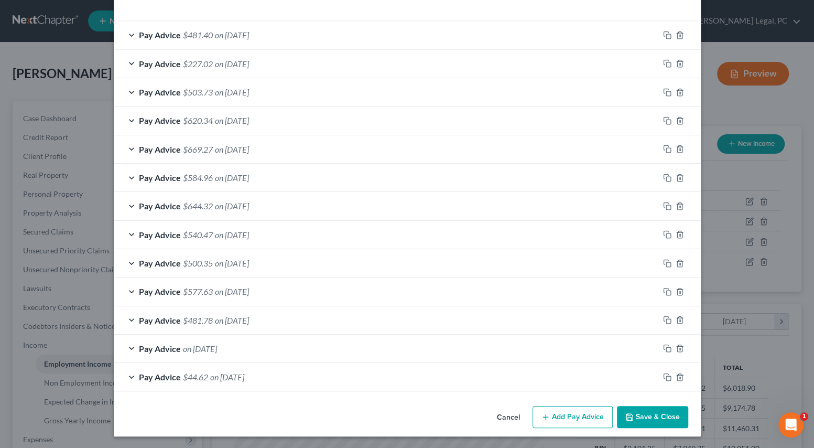
click at [641, 415] on button "Save & Close" at bounding box center [652, 417] width 71 height 22
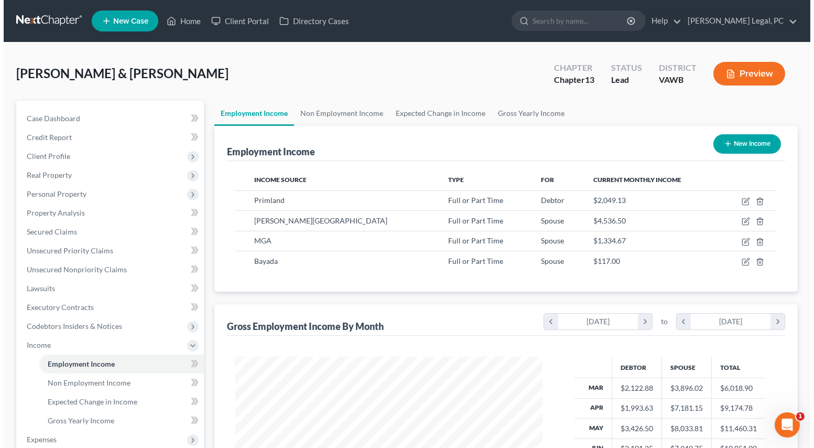
scroll to position [524096, 523955]
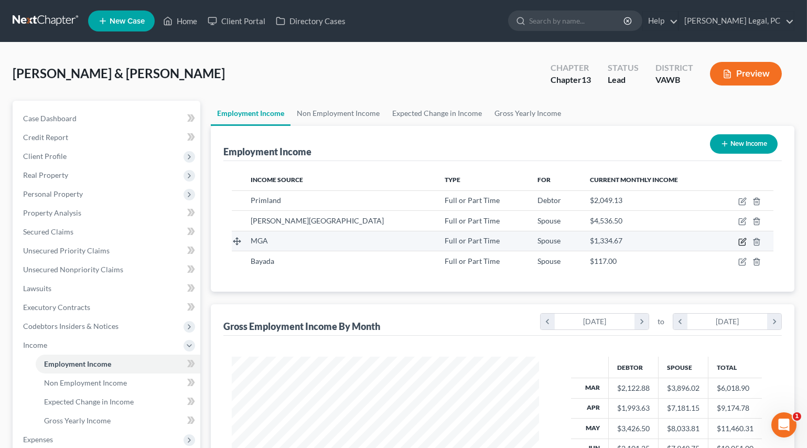
click at [743, 240] on icon "button" at bounding box center [742, 242] width 8 height 8
select select "0"
select select "28"
select select "3"
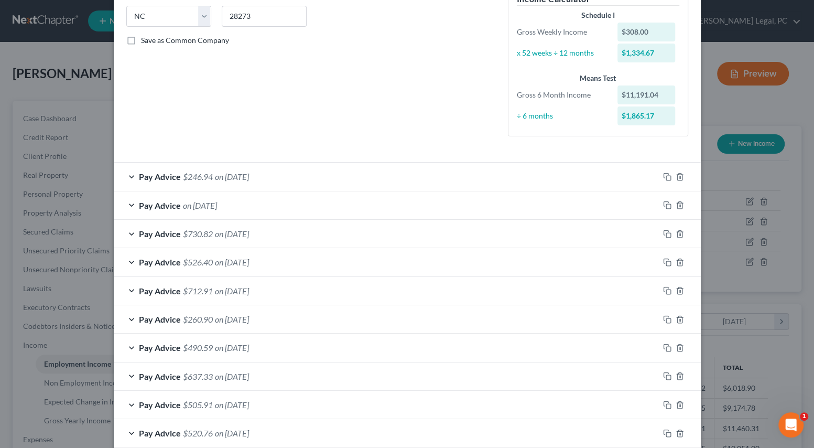
scroll to position [238, 0]
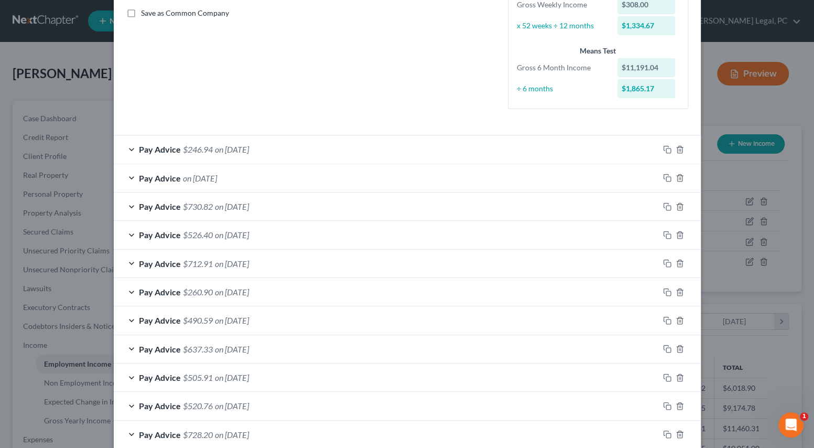
click at [244, 238] on span "on [DATE]" at bounding box center [232, 235] width 34 height 10
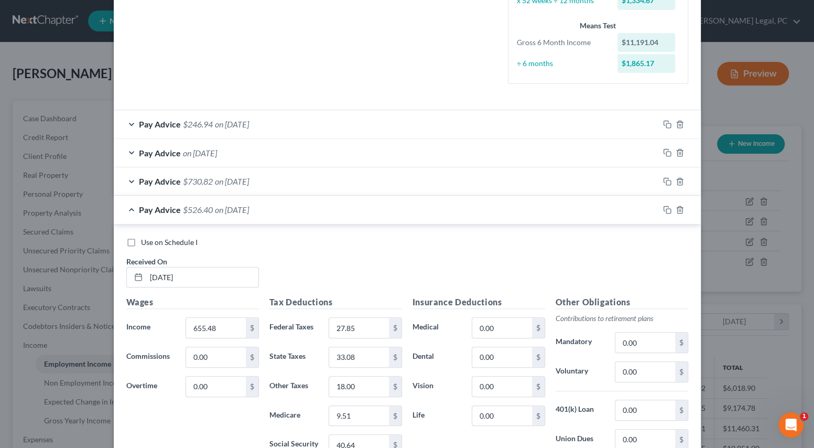
scroll to position [286, 0]
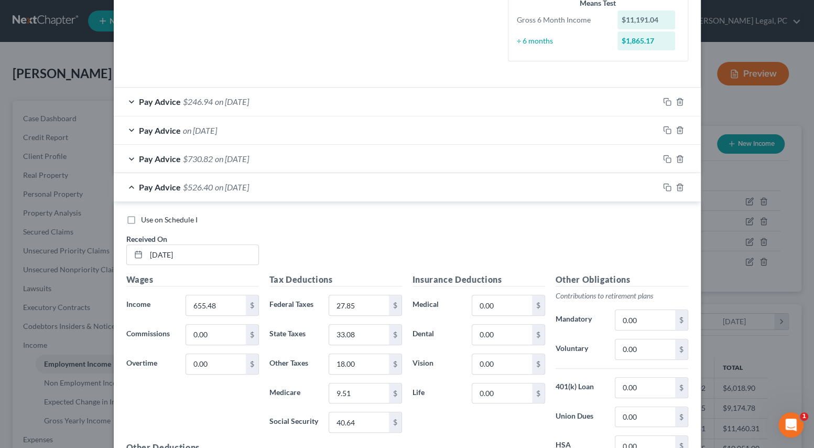
click at [141, 218] on label "Use on Schedule I" at bounding box center [169, 219] width 57 height 10
click at [145, 218] on input "Use on Schedule I" at bounding box center [148, 217] width 7 height 7
checkbox input "true"
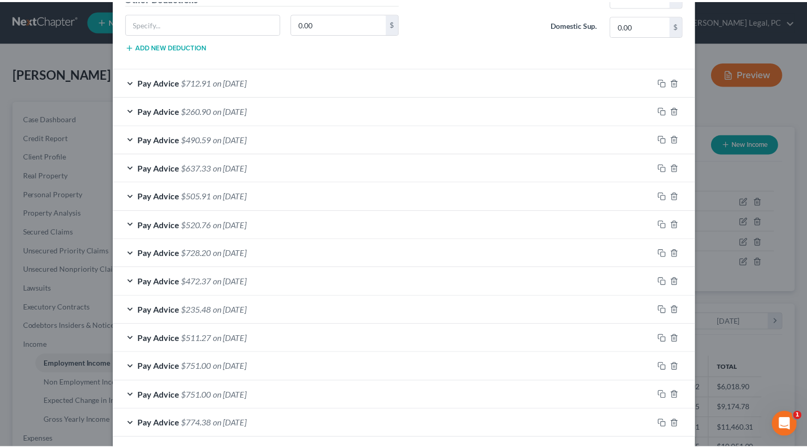
scroll to position [781, 0]
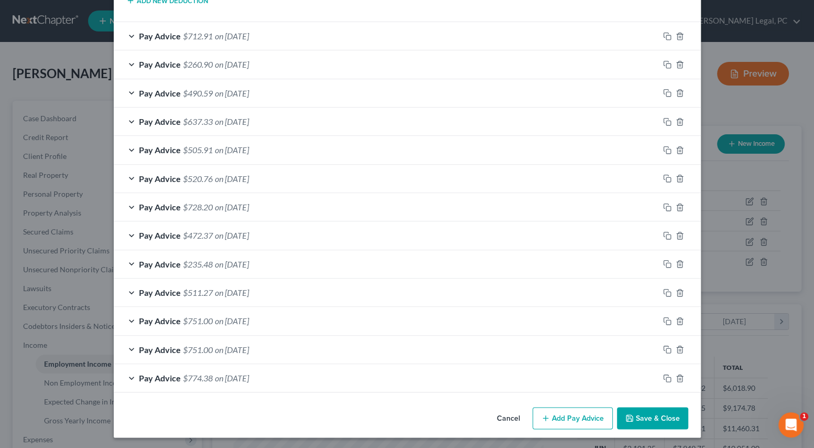
drag, startPoint x: 650, startPoint y: 419, endPoint x: 654, endPoint y: 428, distance: 9.9
click at [651, 419] on button "Save & Close" at bounding box center [652, 418] width 71 height 22
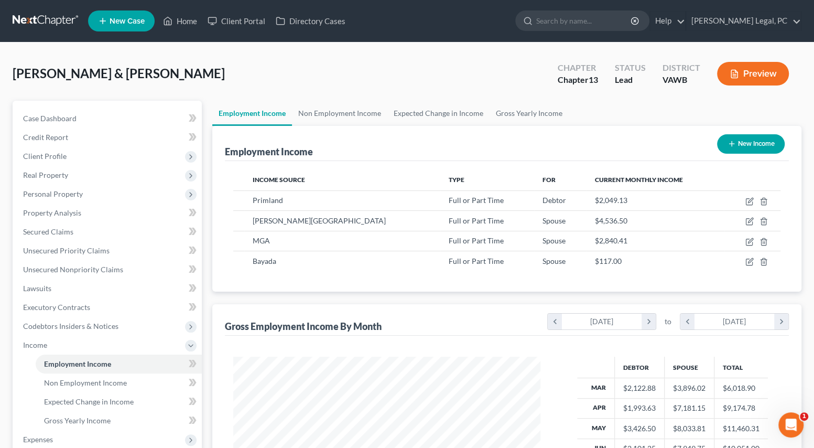
scroll to position [524096, 523955]
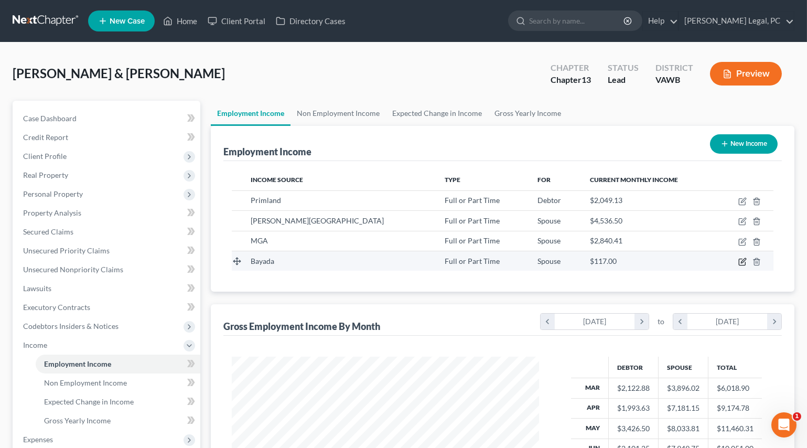
click at [742, 262] on icon "button" at bounding box center [743, 260] width 5 height 5
select select "0"
select select "28"
select select "3"
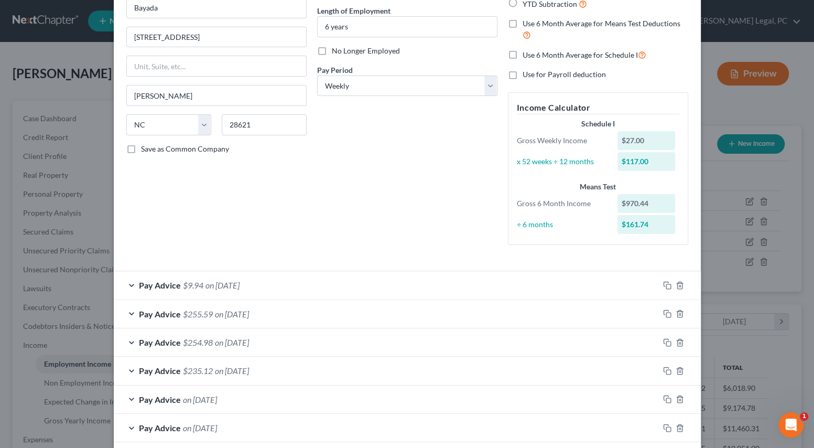
scroll to position [47, 0]
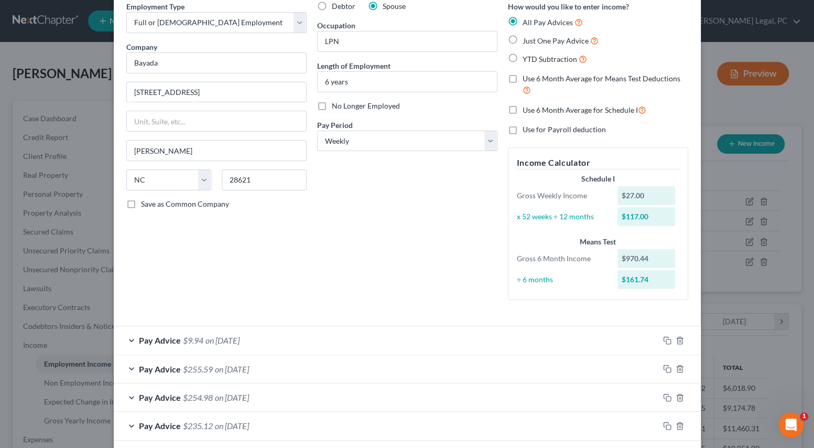
click at [523, 111] on label "Use 6 Month Average for Schedule I" at bounding box center [585, 110] width 124 height 12
click at [527, 111] on input "Use 6 Month Average for Schedule I" at bounding box center [530, 107] width 7 height 7
checkbox input "true"
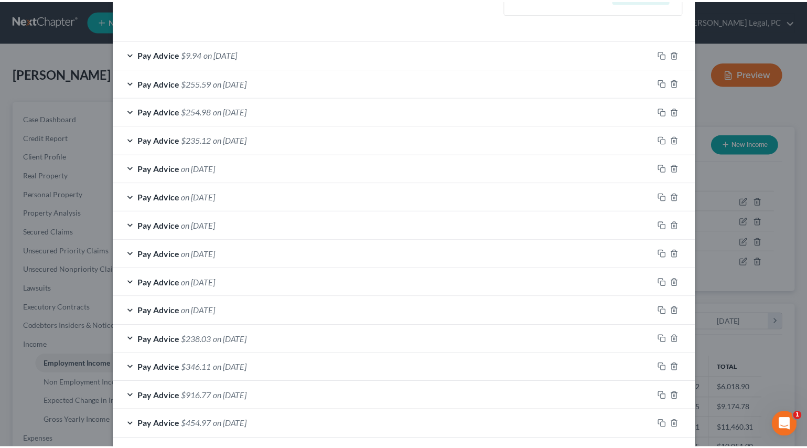
scroll to position [381, 0]
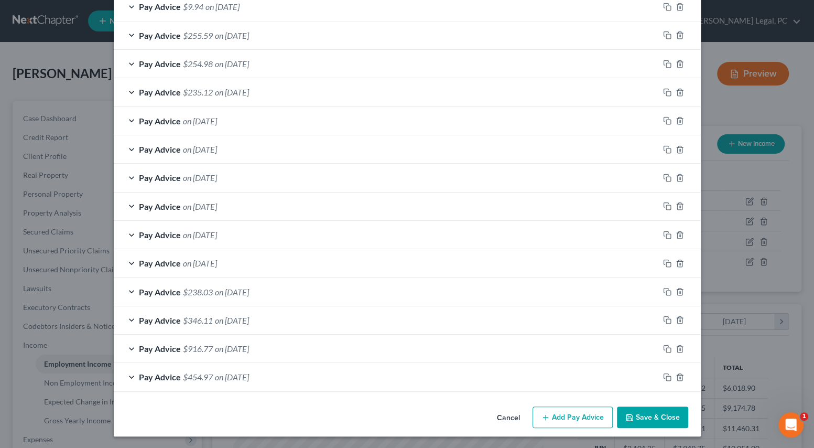
click at [632, 416] on button "Save & Close" at bounding box center [652, 417] width 71 height 22
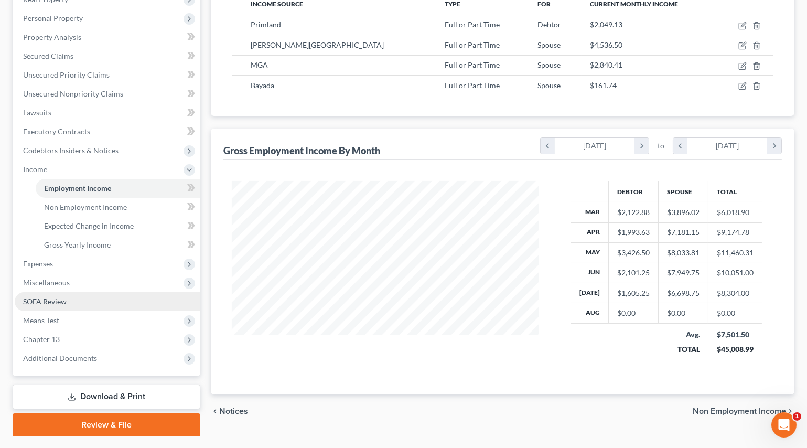
scroll to position [190, 0]
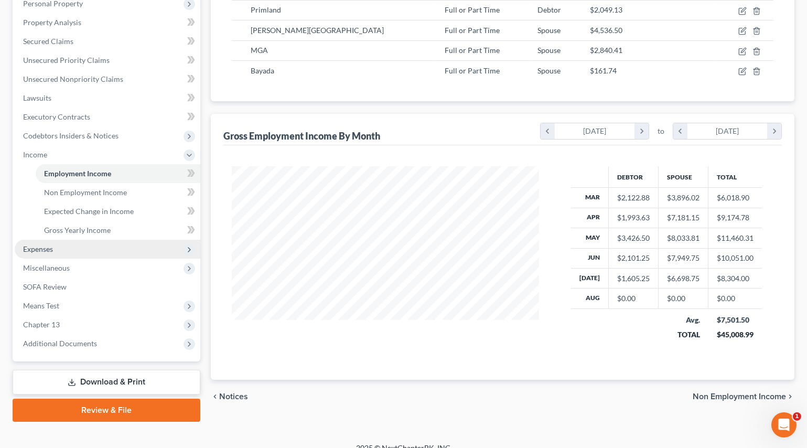
click at [54, 250] on span "Expenses" at bounding box center [108, 249] width 186 height 19
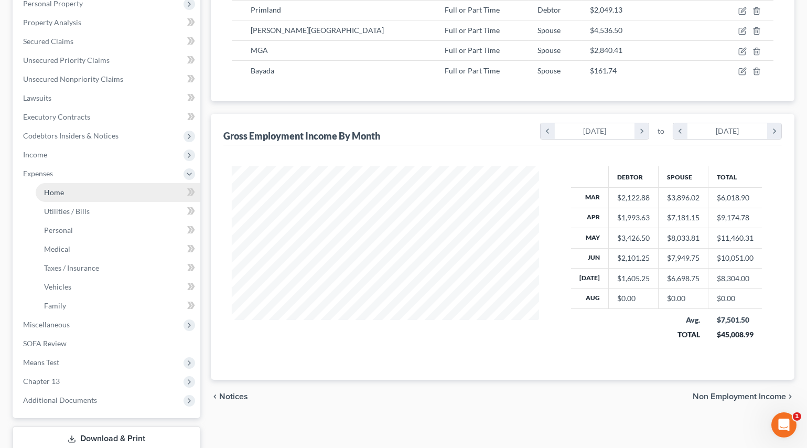
click at [72, 191] on link "Home" at bounding box center [118, 192] width 165 height 19
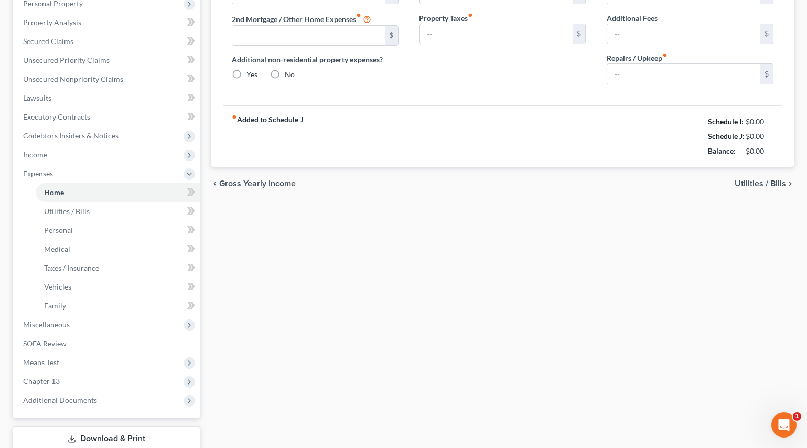
type input "0.00"
radio input "true"
type input "0.00"
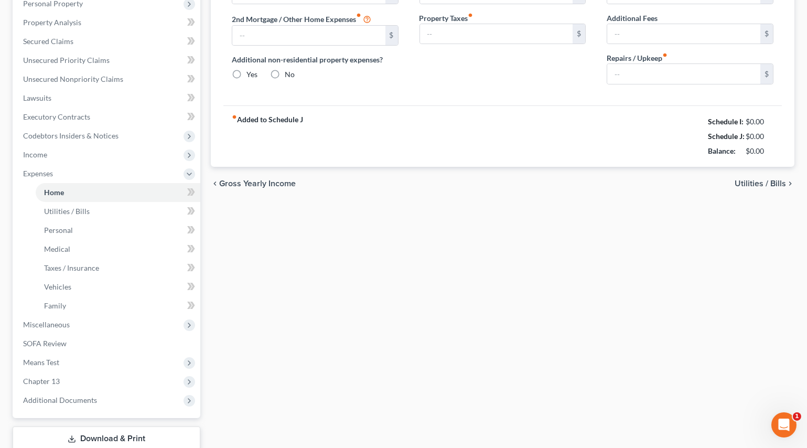
type input "150.00"
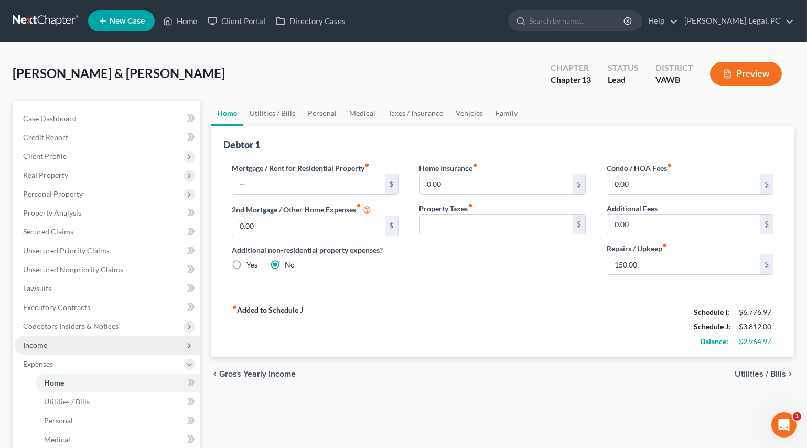
click at [43, 342] on span "Income" at bounding box center [35, 344] width 24 height 9
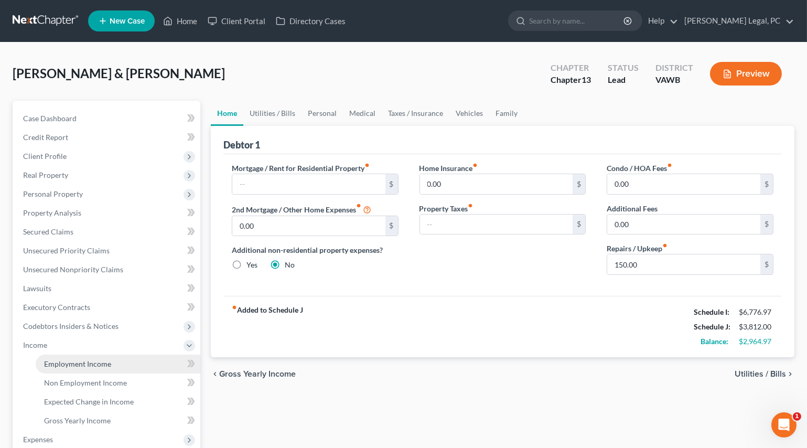
click at [68, 363] on span "Employment Income" at bounding box center [77, 363] width 67 height 9
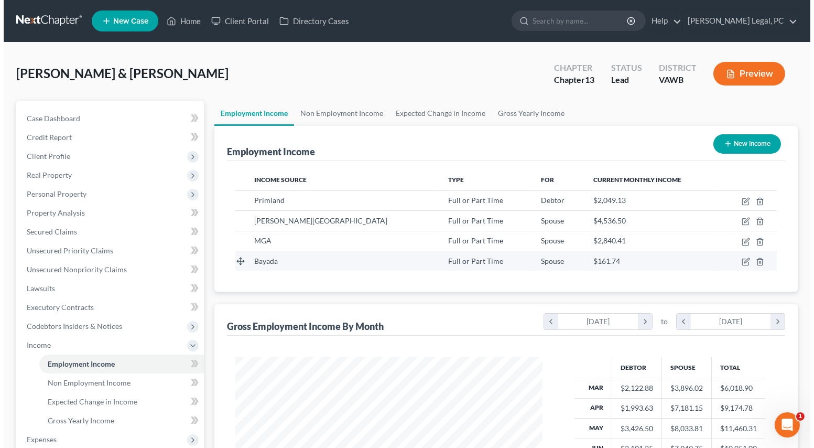
scroll to position [188, 328]
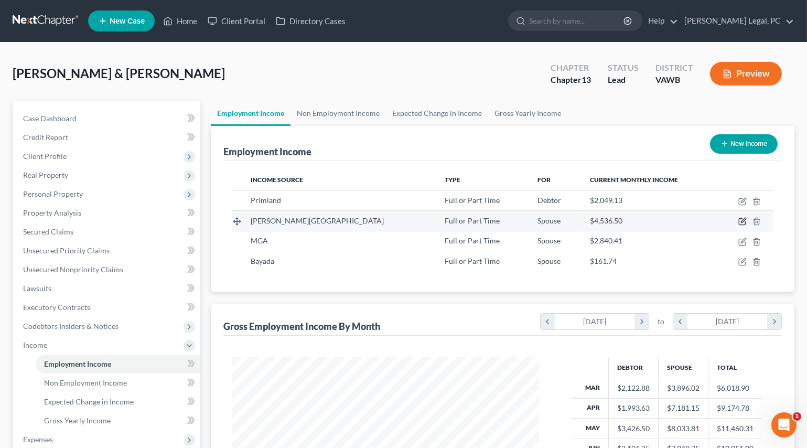
click at [741, 219] on icon "button" at bounding box center [742, 221] width 8 height 8
select select "0"
select select "48"
select select "2"
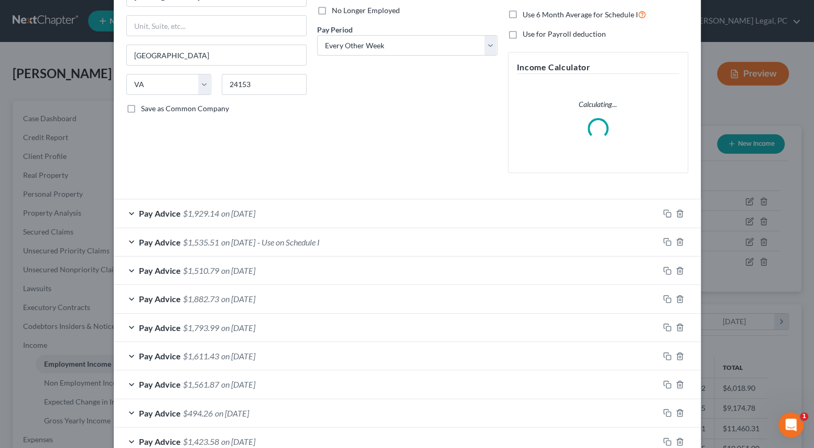
scroll to position [321, 0]
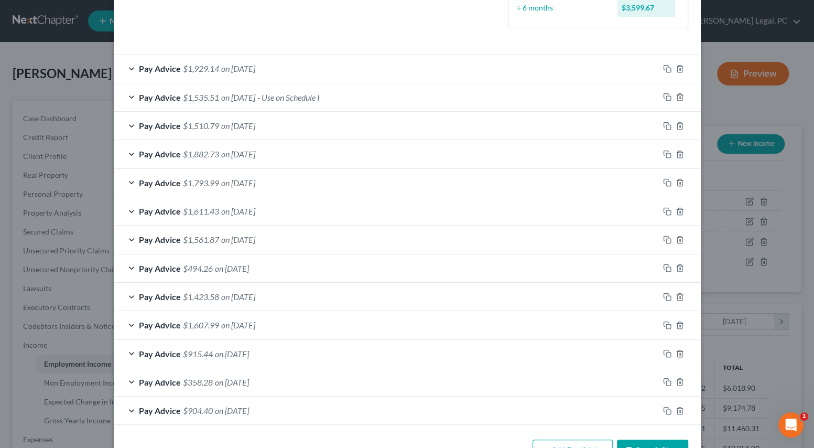
click at [233, 131] on div "Pay Advice $1,510.79 on [DATE]" at bounding box center [386, 126] width 545 height 28
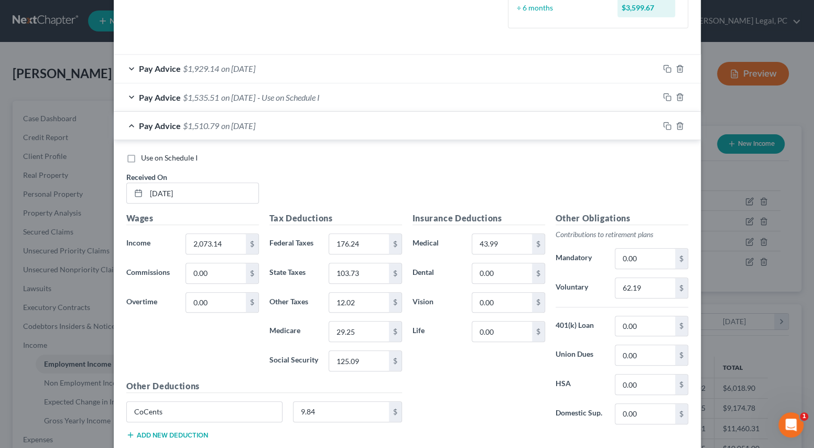
click at [141, 157] on label "Use on Schedule I" at bounding box center [169, 158] width 57 height 10
click at [145, 157] on input "Use on Schedule I" at bounding box center [148, 156] width 7 height 7
checkbox input "true"
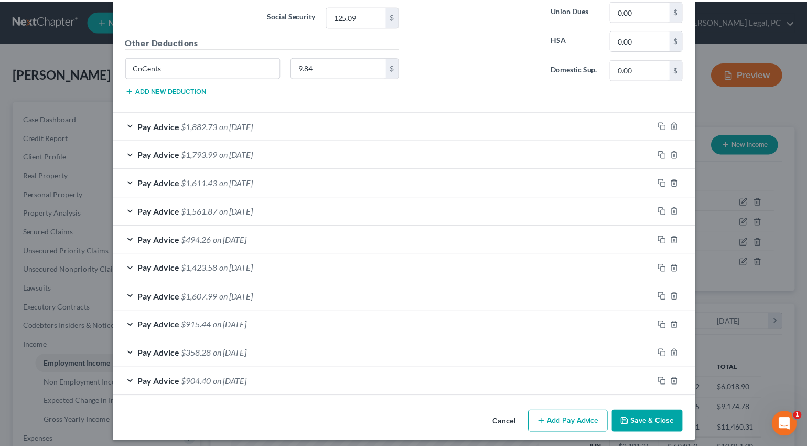
scroll to position [670, 0]
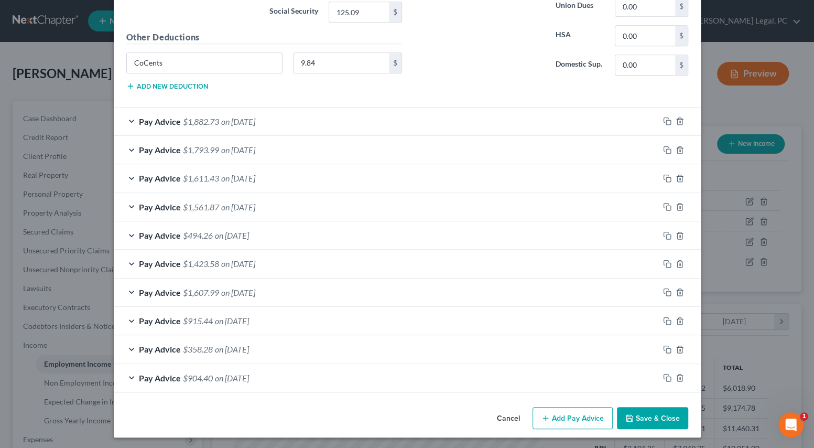
click at [648, 417] on button "Save & Close" at bounding box center [652, 418] width 71 height 22
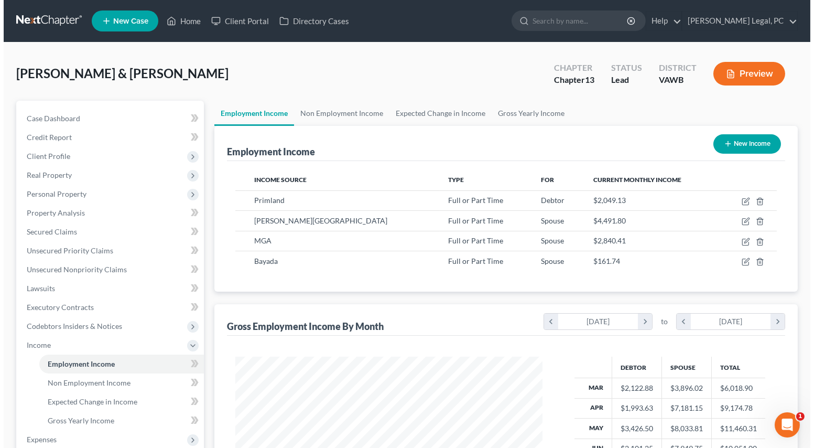
scroll to position [524096, 523955]
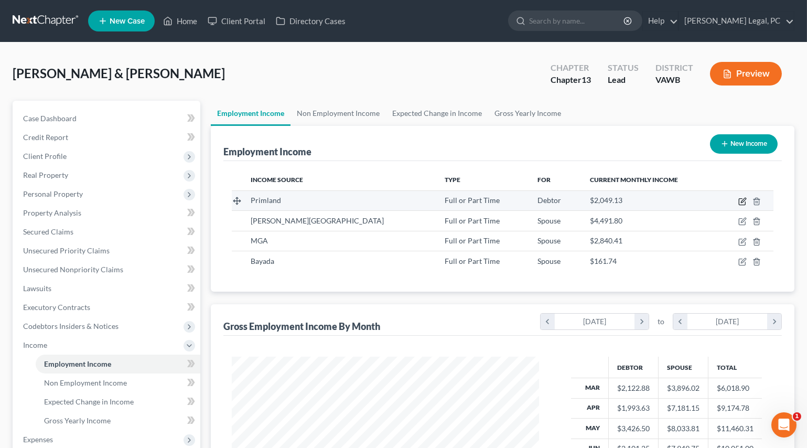
click at [740, 199] on icon "button" at bounding box center [742, 201] width 8 height 8
select select "0"
select select "48"
select select "2"
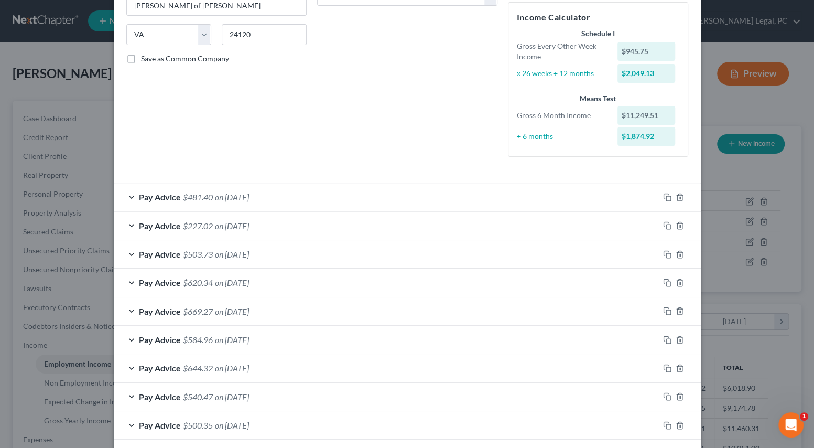
scroll to position [211, 0]
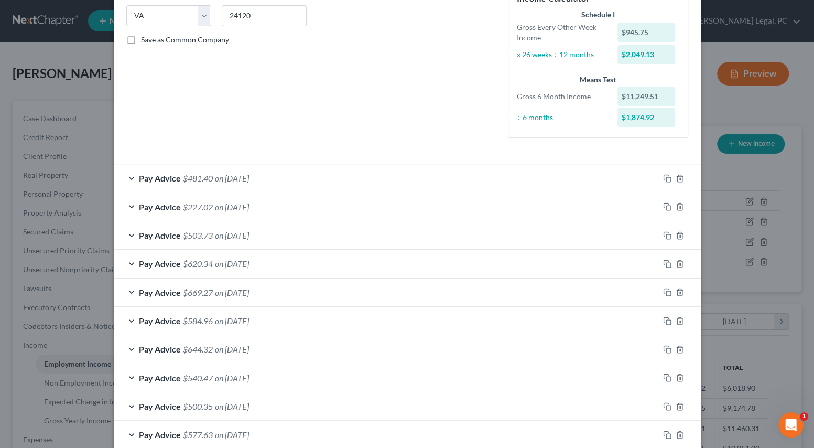
click at [283, 182] on div "Pay Advice $481.40 on [DATE]" at bounding box center [386, 178] width 545 height 28
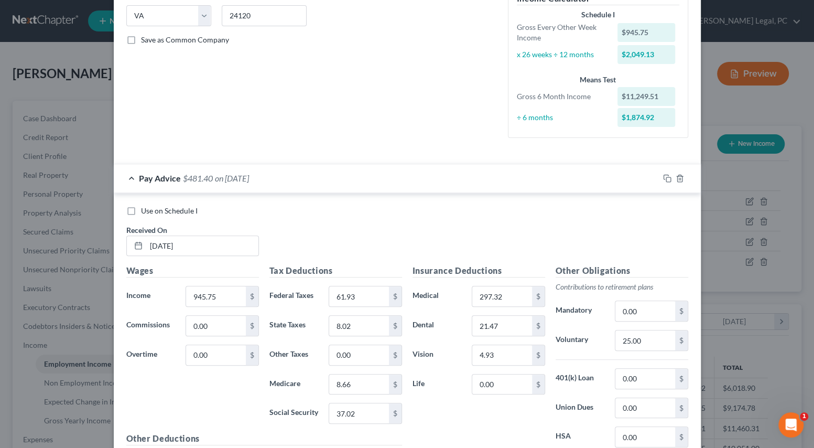
click at [141, 212] on label "Use on Schedule I" at bounding box center [169, 211] width 57 height 10
click at [145, 212] on input "Use on Schedule I" at bounding box center [148, 209] width 7 height 7
checkbox input "true"
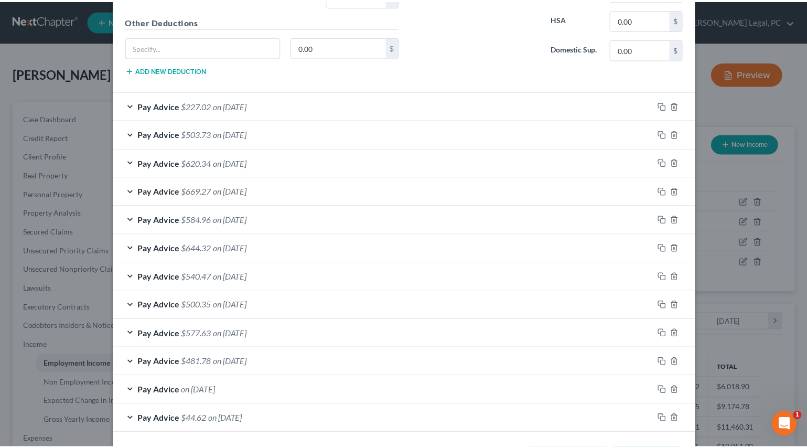
scroll to position [670, 0]
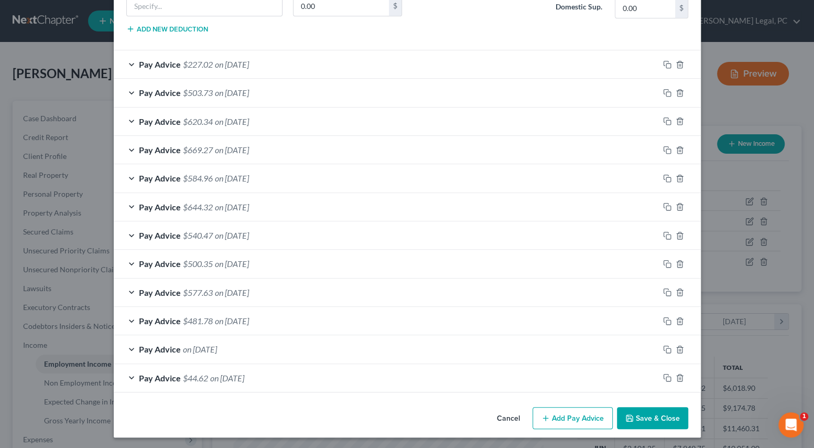
click at [640, 415] on button "Save & Close" at bounding box center [652, 418] width 71 height 22
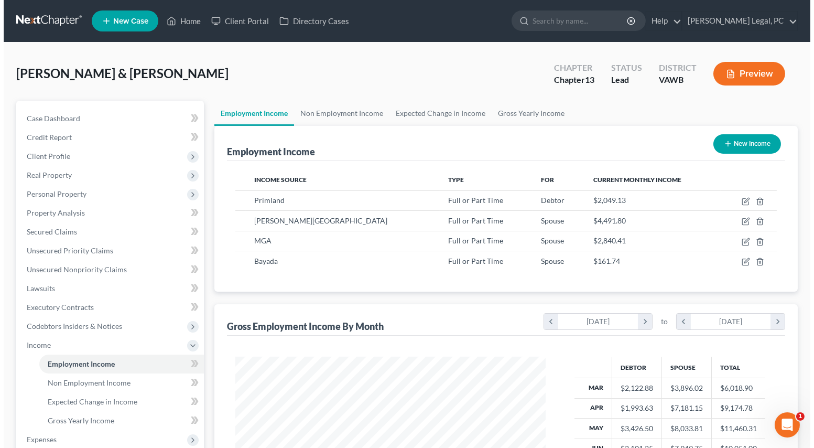
scroll to position [524096, 523955]
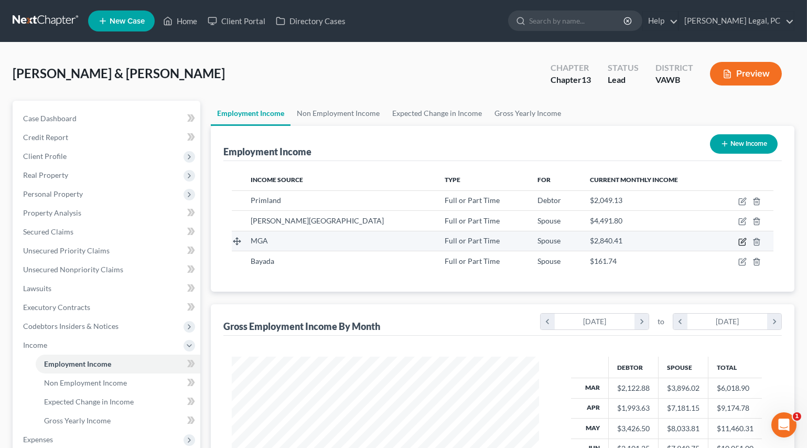
click at [744, 242] on icon "button" at bounding box center [742, 242] width 8 height 8
select select "0"
select select "28"
select select "3"
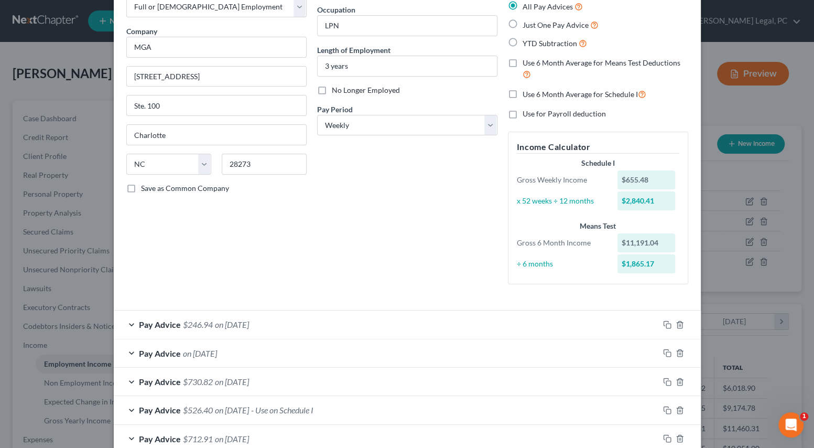
scroll to position [47, 0]
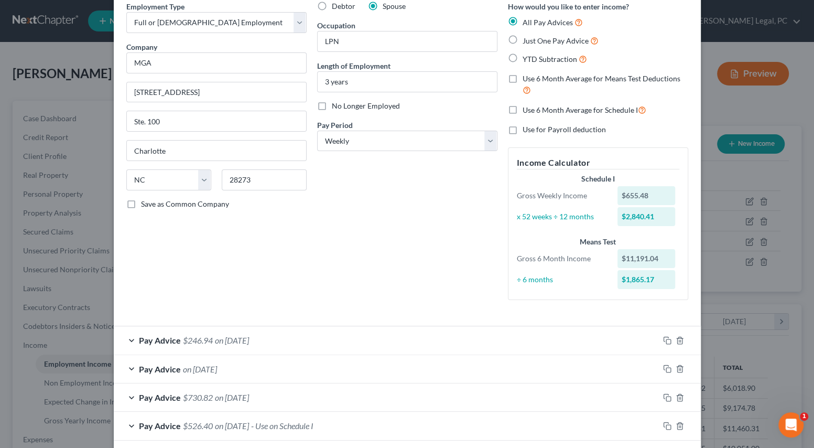
click at [523, 109] on label "Use 6 Month Average for Schedule I" at bounding box center [585, 110] width 124 height 12
click at [527, 109] on input "Use 6 Month Average for Schedule I" at bounding box center [530, 107] width 7 height 7
checkbox input "true"
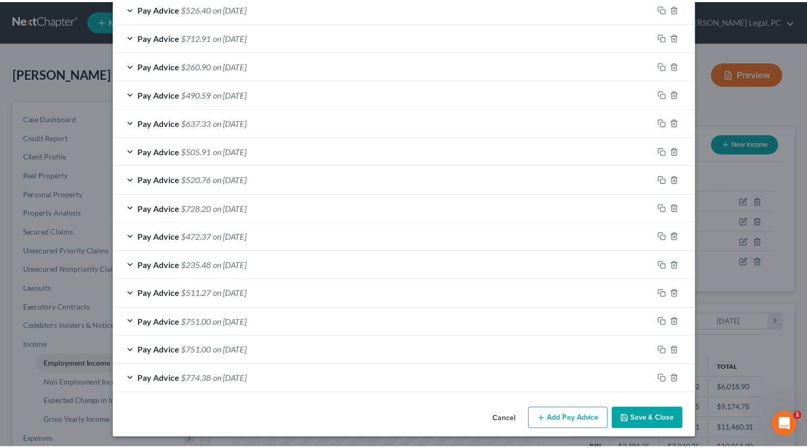
scroll to position [466, 0]
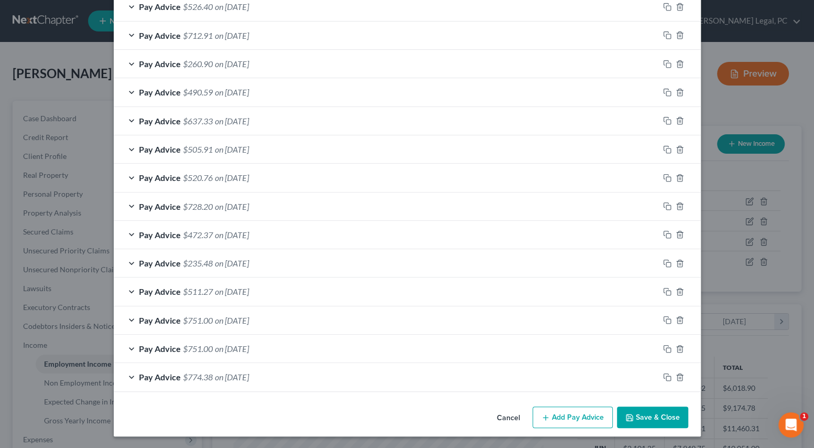
click at [659, 417] on button "Save & Close" at bounding box center [652, 417] width 71 height 22
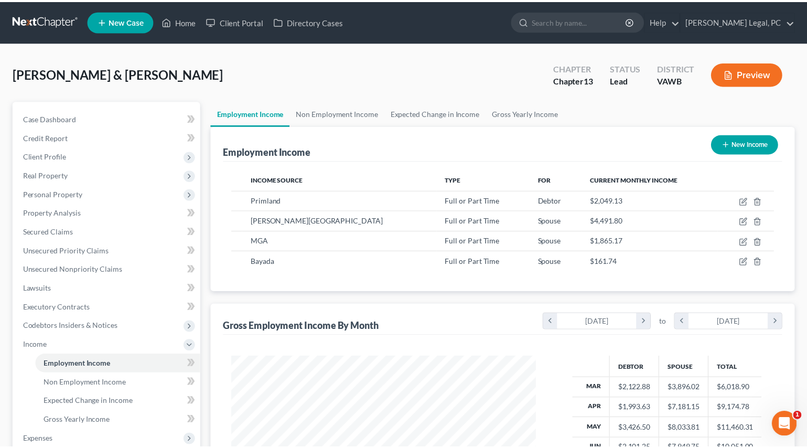
scroll to position [524096, 523955]
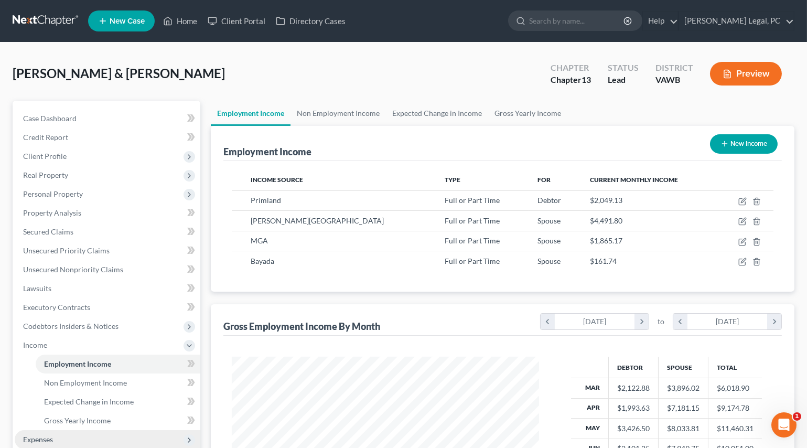
click at [52, 430] on span "Expenses" at bounding box center [108, 439] width 186 height 19
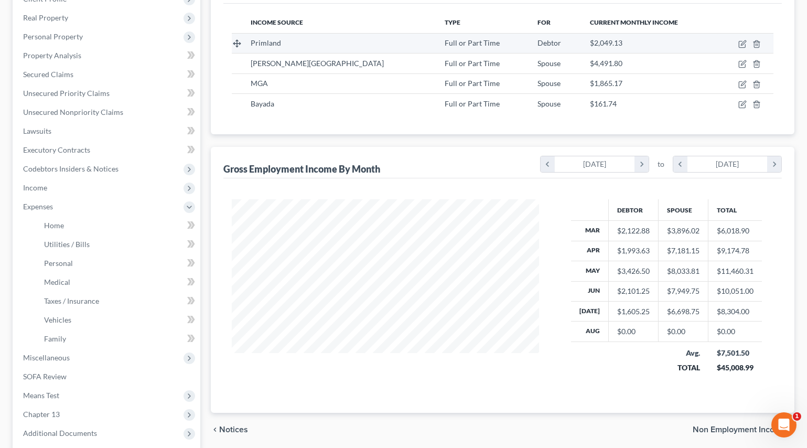
scroll to position [190, 0]
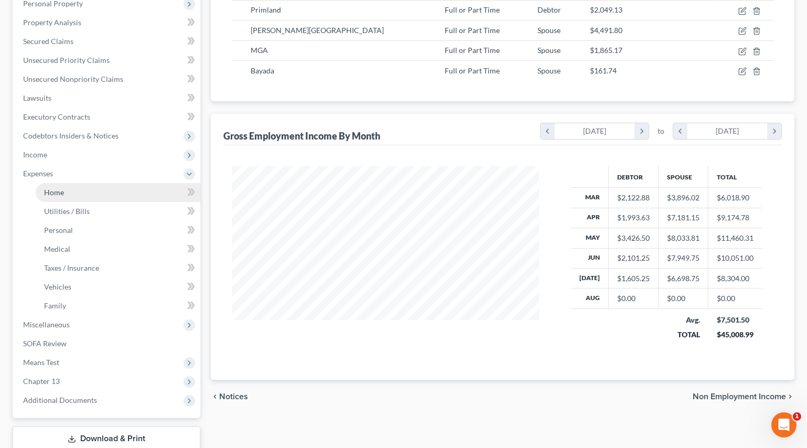
click at [69, 189] on link "Home" at bounding box center [118, 192] width 165 height 19
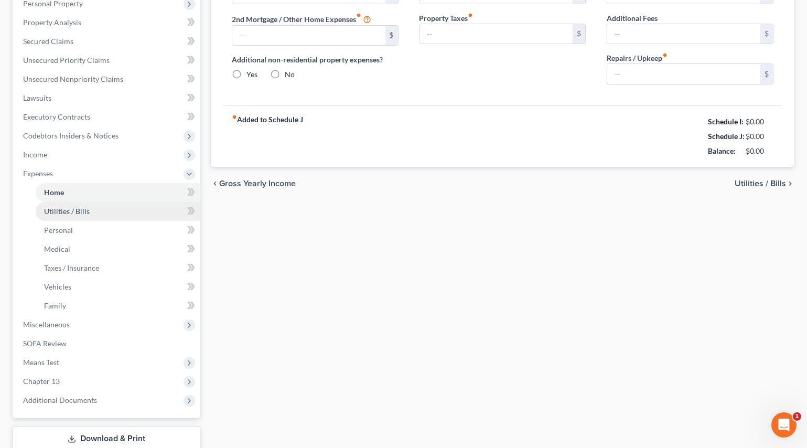
scroll to position [45, 0]
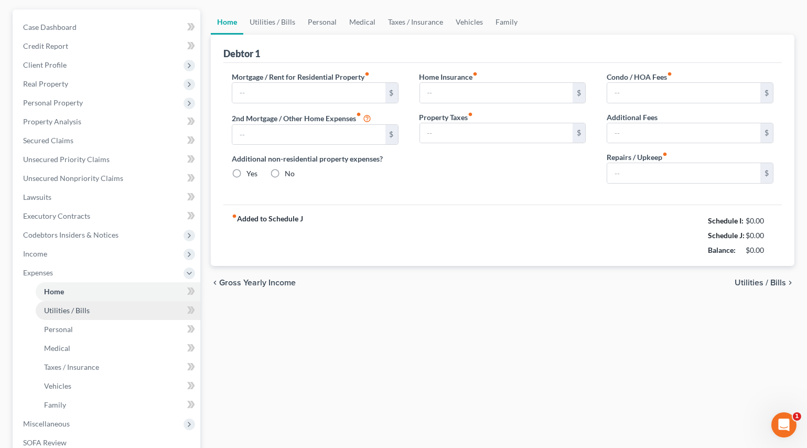
type input "0.00"
radio input "true"
type input "0.00"
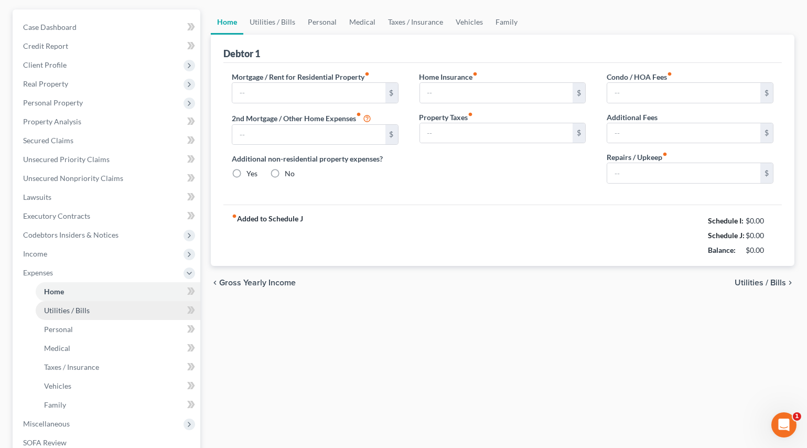
type input "150.00"
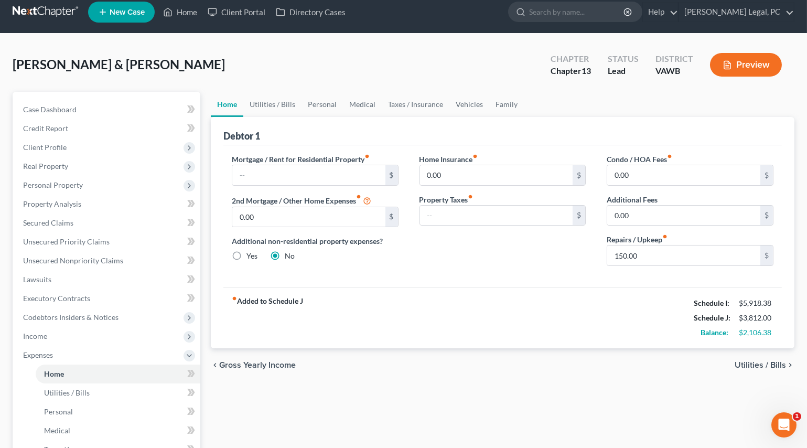
scroll to position [0, 0]
